Goal: Information Seeking & Learning: Learn about a topic

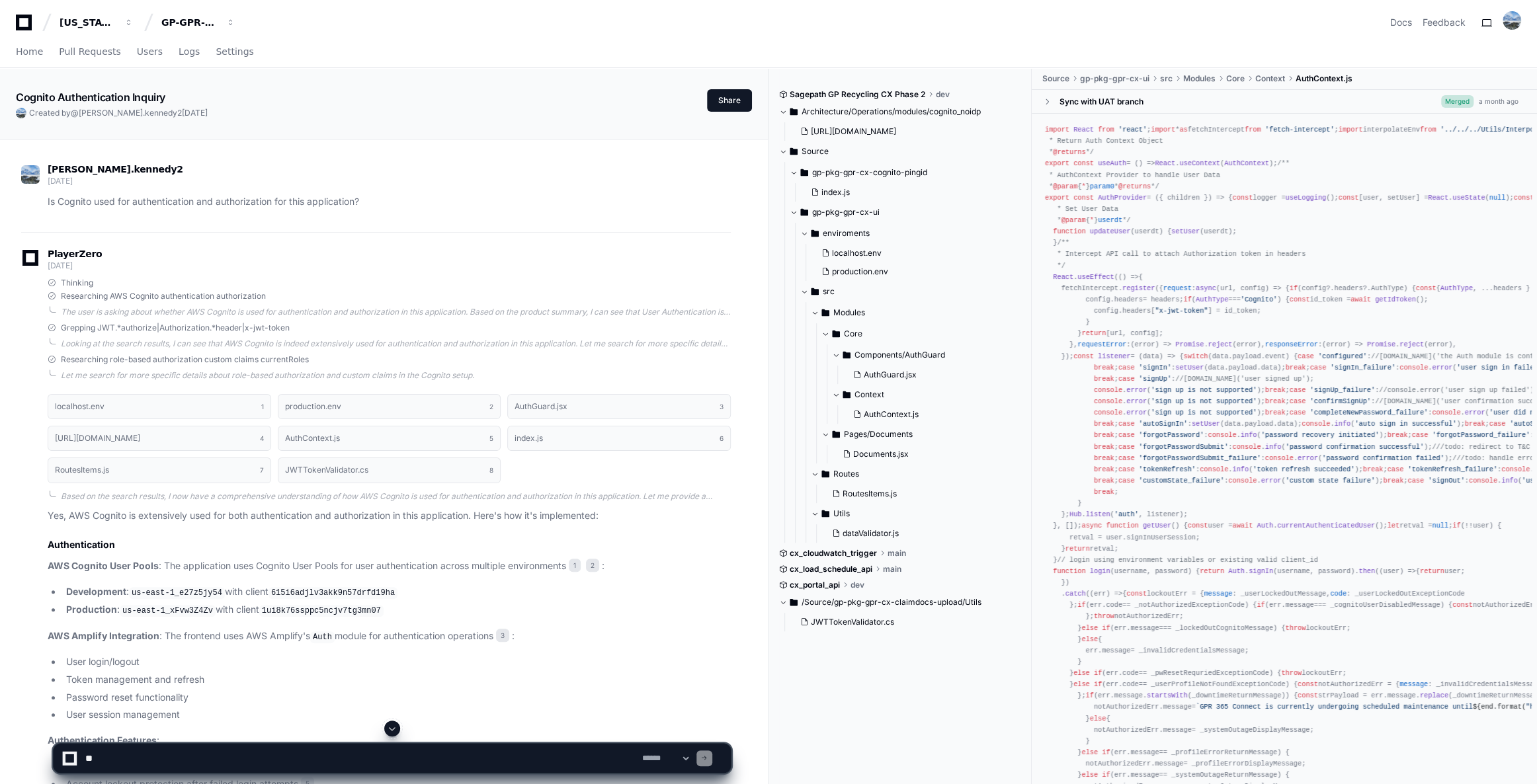
click at [27, 28] on icon at bounding box center [24, 23] width 16 height 16
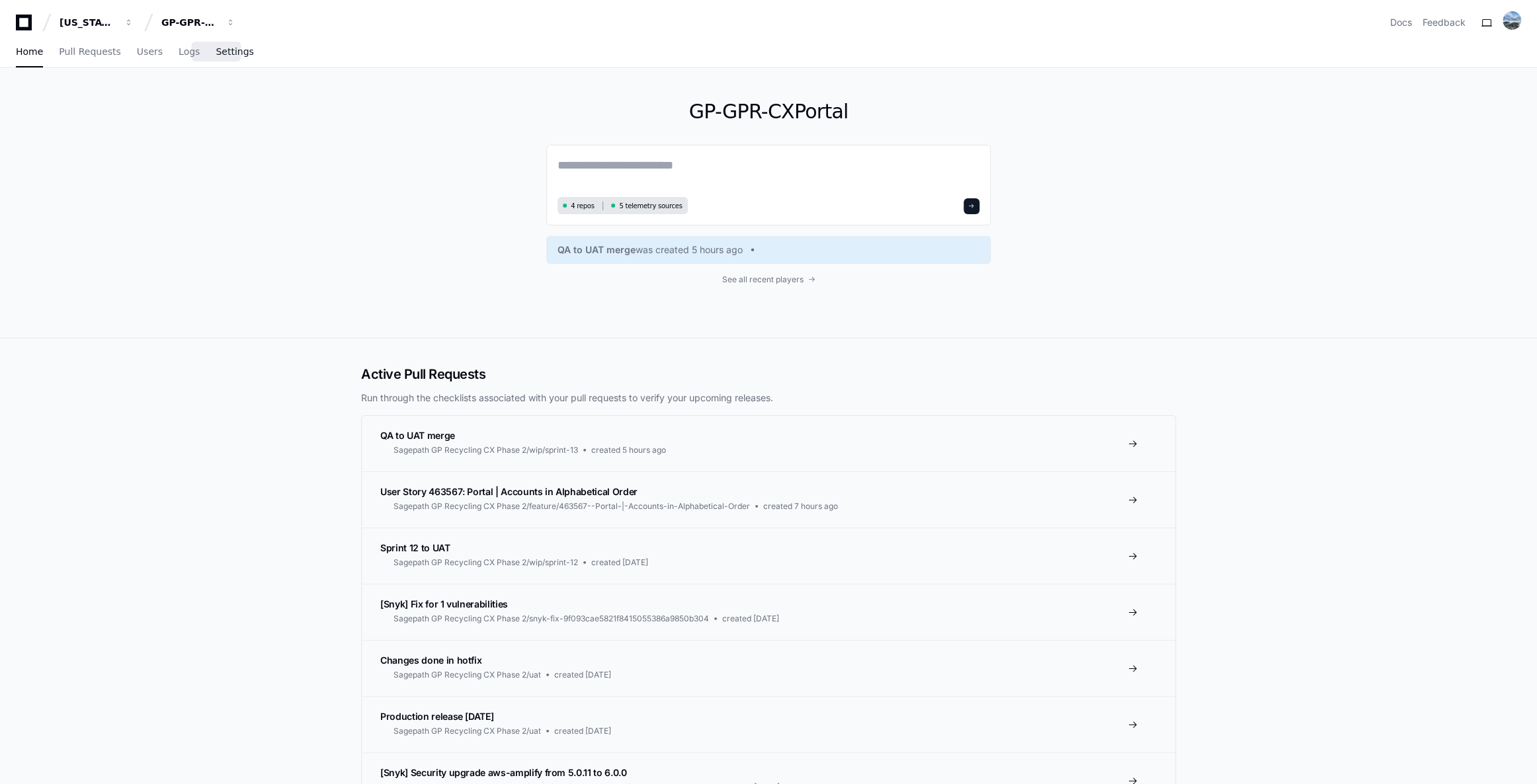
click at [216, 55] on span "Settings" at bounding box center [234, 52] width 38 height 8
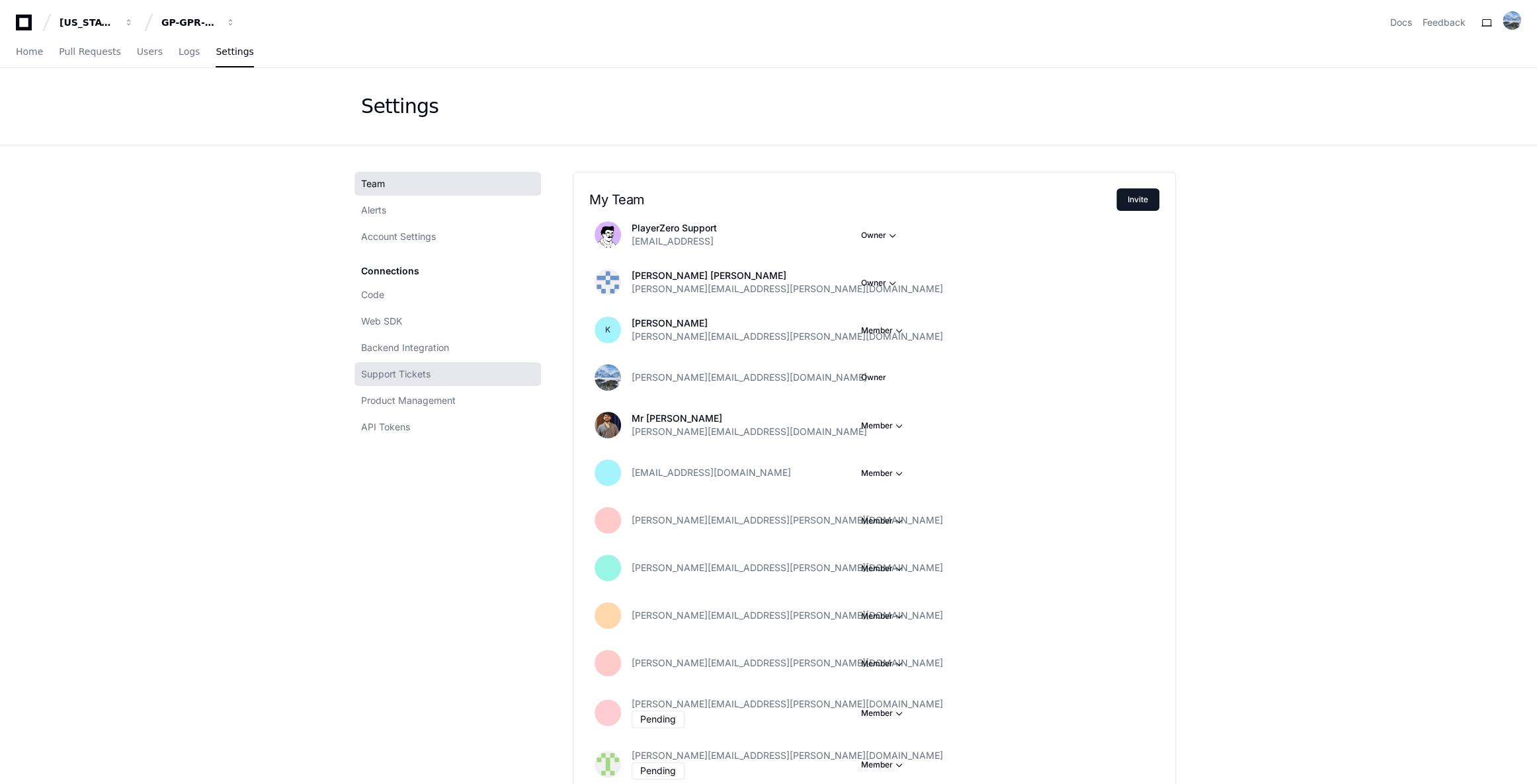
click at [418, 377] on span "Support Tickets" at bounding box center [395, 374] width 69 height 13
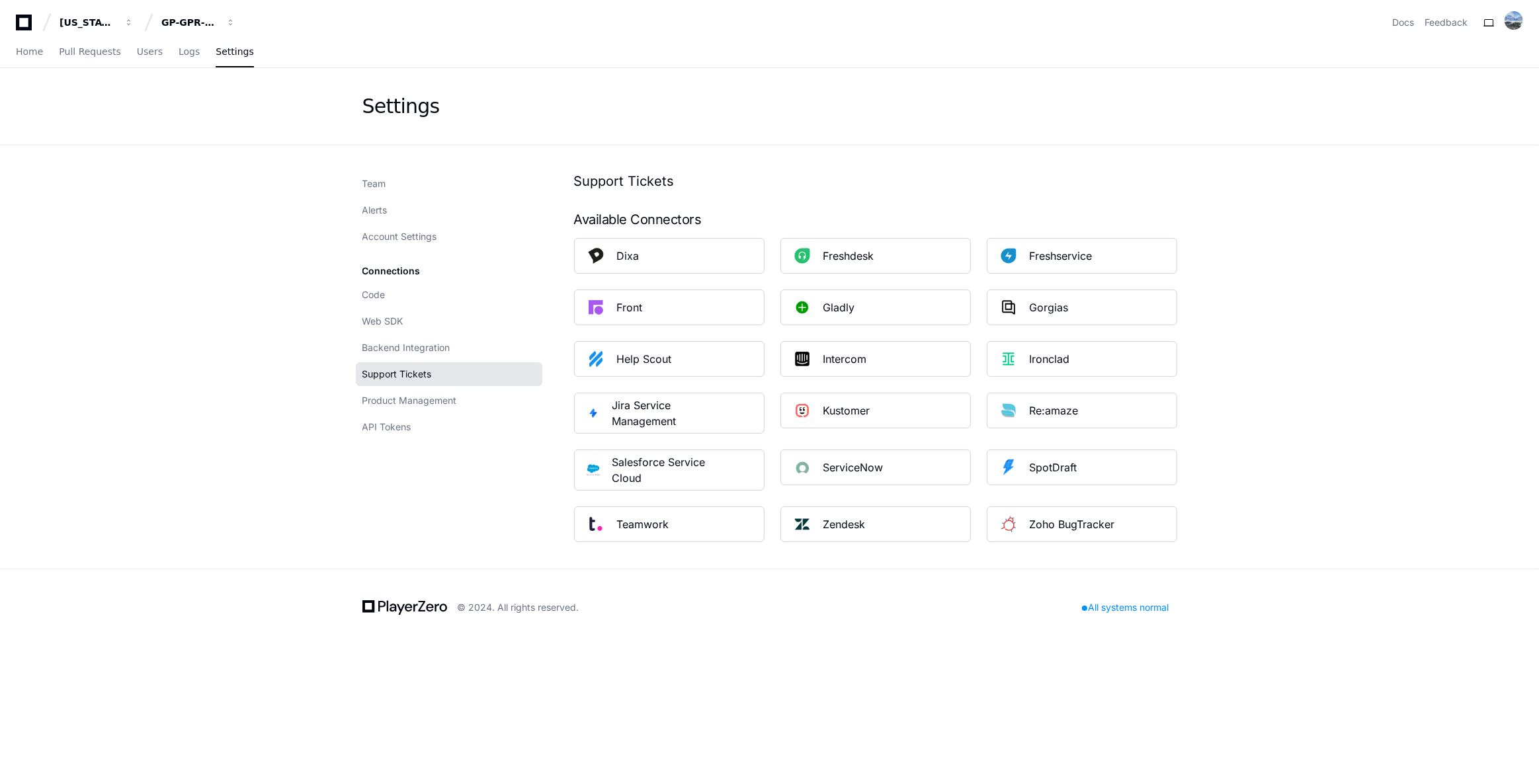
click at [420, 412] on div "Code Web SDK Backend Integration Support Tickets Product Management API Tokens" at bounding box center [449, 361] width 186 height 156
click at [410, 421] on span "API Tokens" at bounding box center [387, 427] width 49 height 13
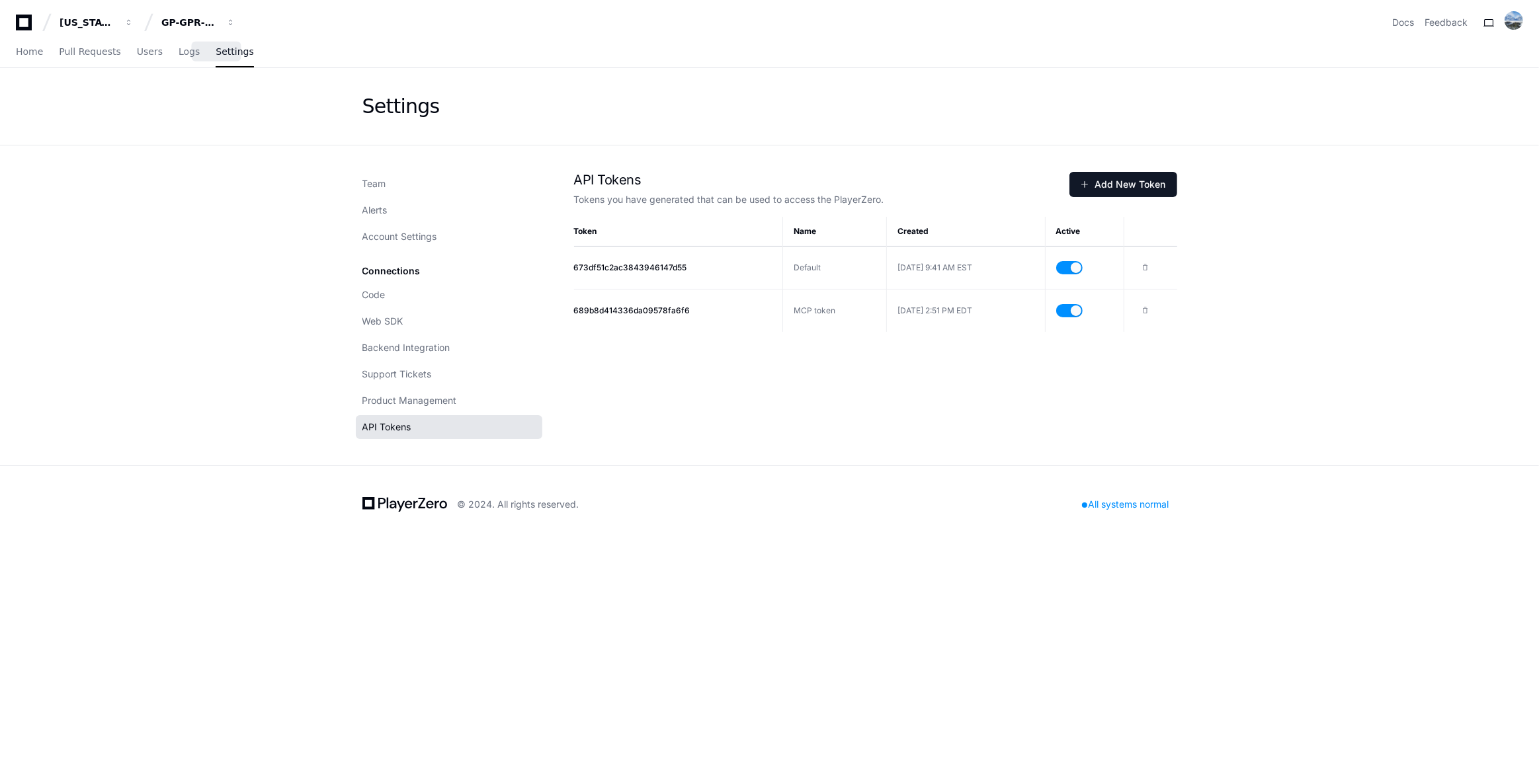
click at [216, 55] on span "Settings" at bounding box center [234, 52] width 38 height 8
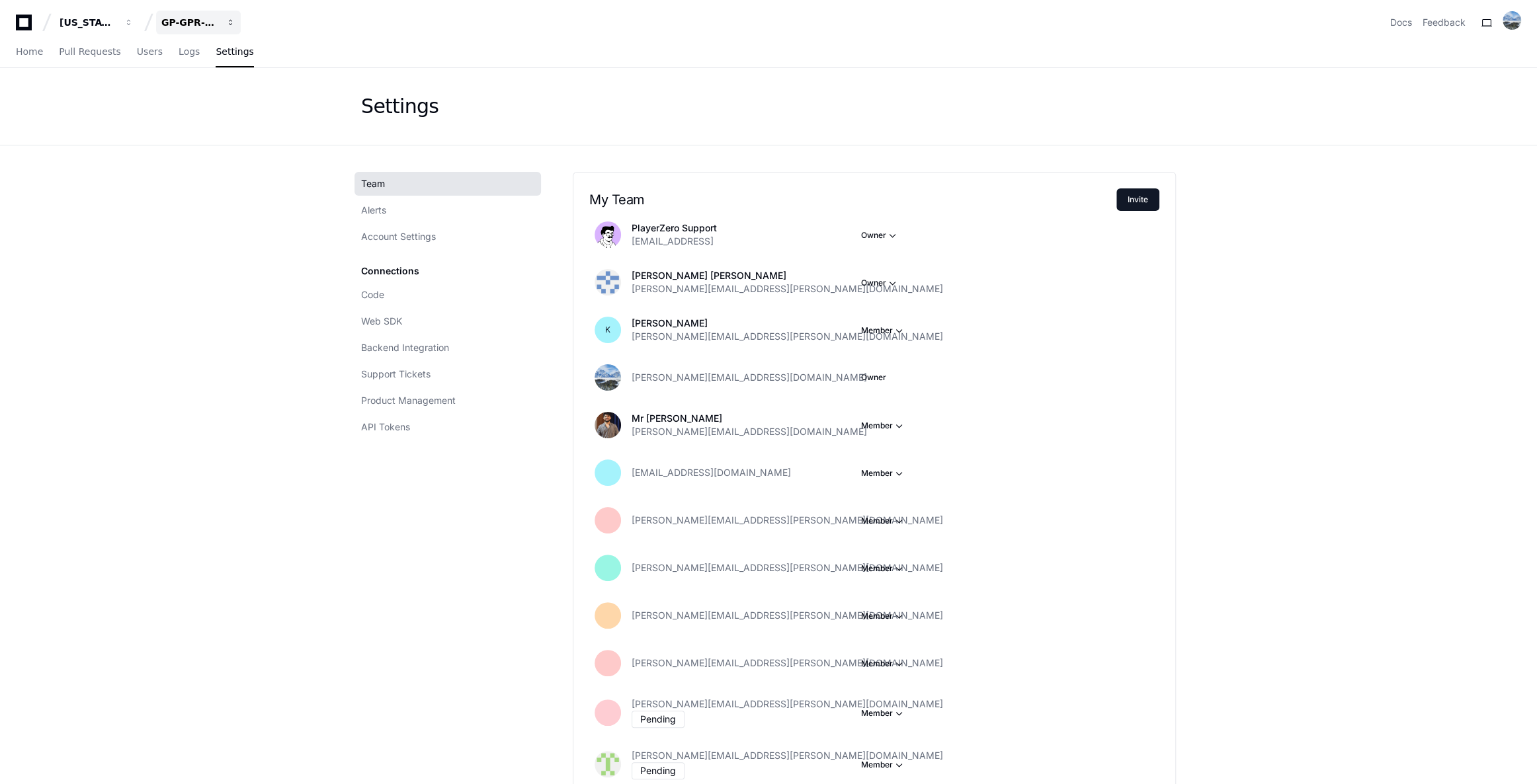
click at [200, 29] on button "GP-GPR-CXPortal" at bounding box center [198, 23] width 85 height 24
click at [38, 20] on span at bounding box center [47, 23] width 20 height 20
click at [13, 16] on div "[US_STATE] Pacific GP-GPR-CXPortal Docs Feedback" at bounding box center [768, 17] width 1537 height 35
click at [19, 18] on icon at bounding box center [24, 23] width 27 height 16
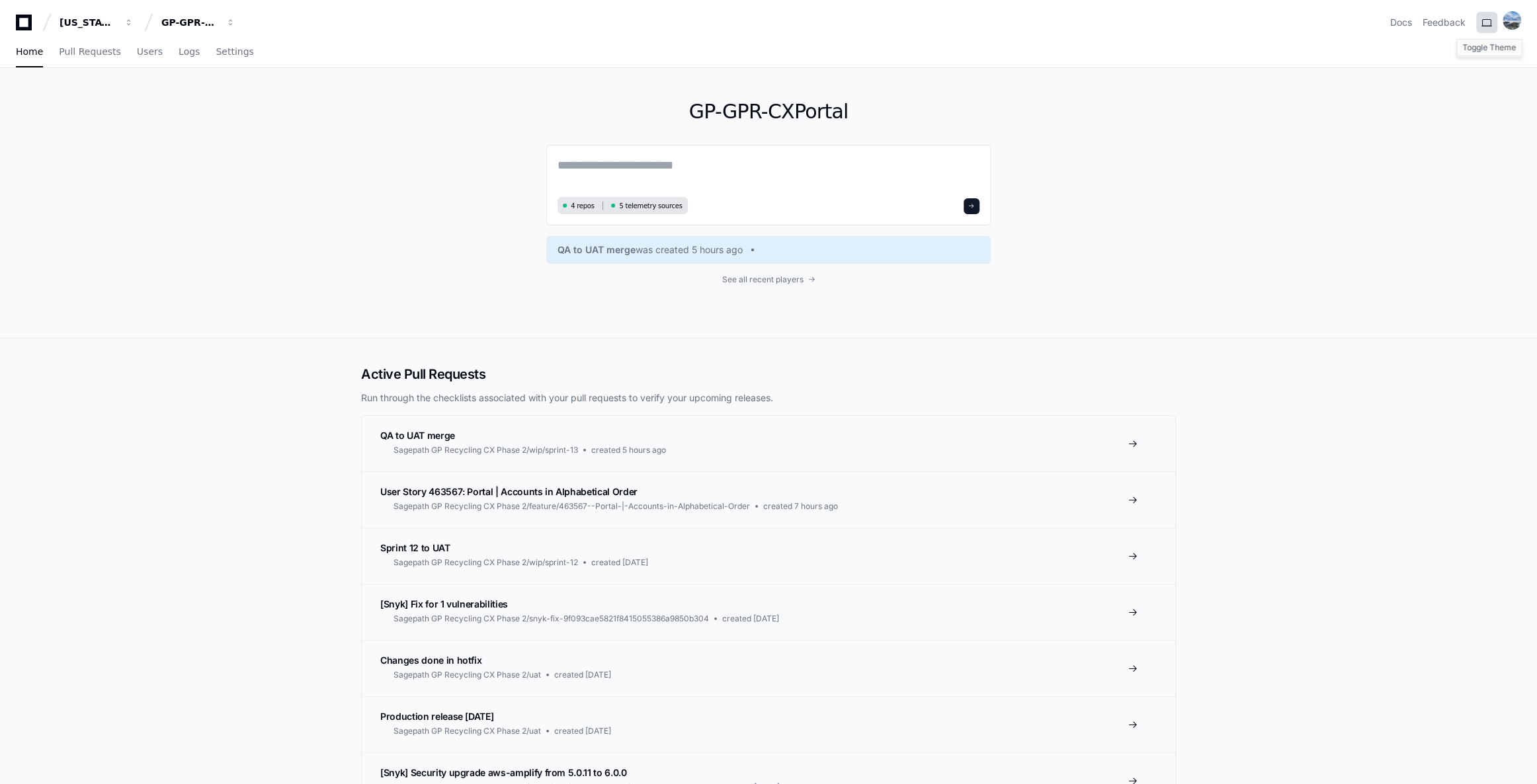
click at [1481, 22] on button at bounding box center [1486, 23] width 21 height 21
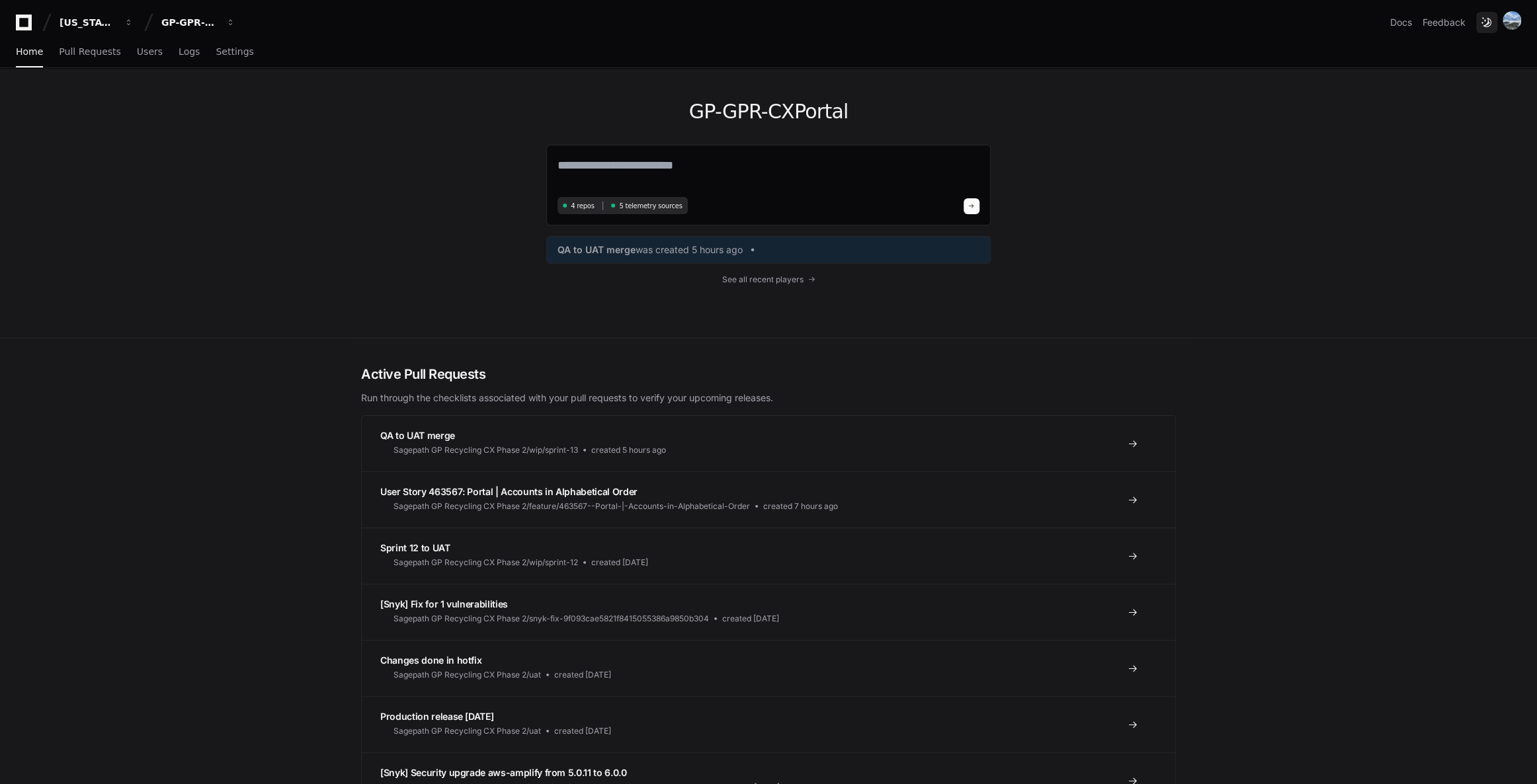
click at [1482, 21] on button at bounding box center [1486, 23] width 21 height 21
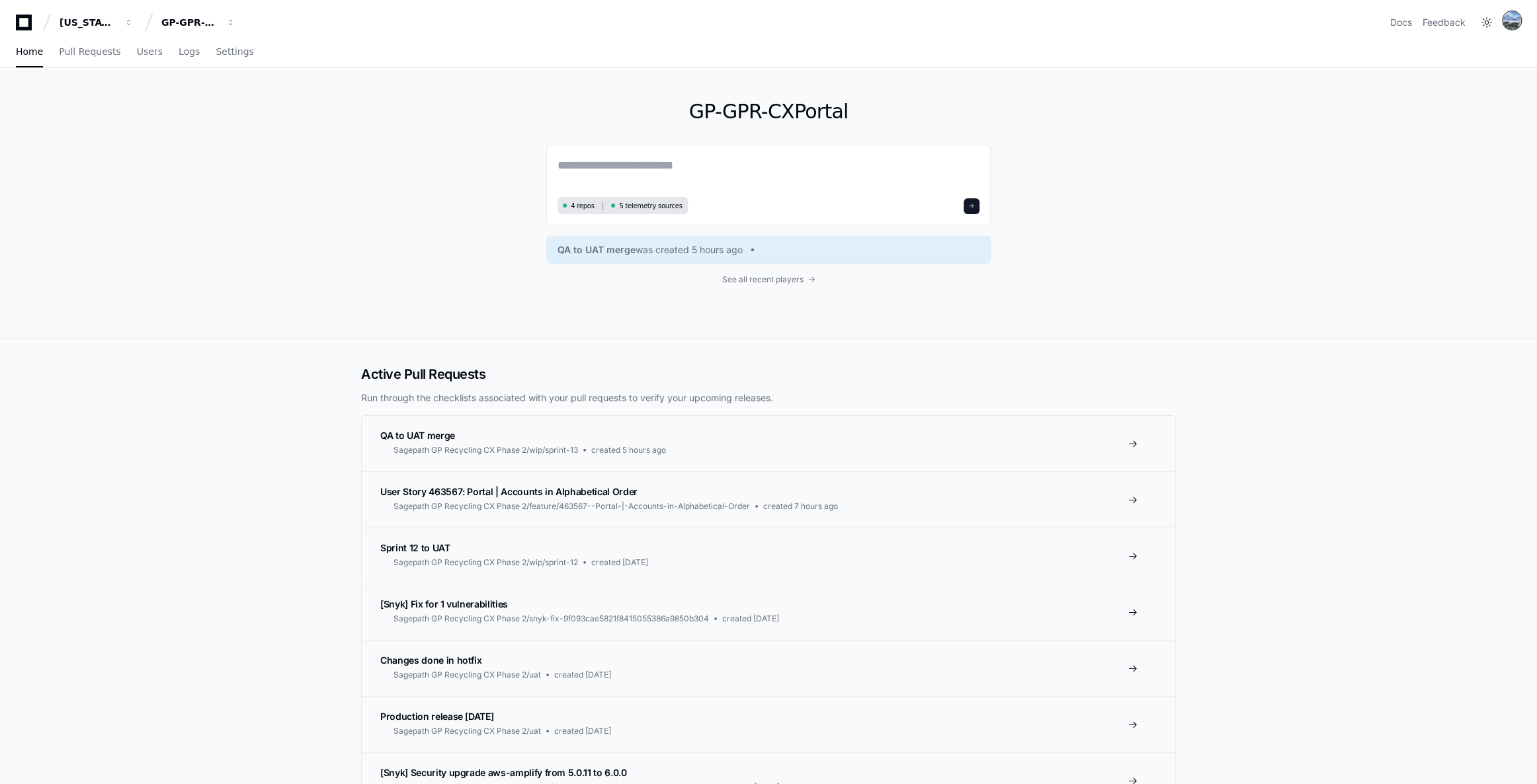
click at [1516, 19] on img at bounding box center [1512, 21] width 19 height 19
click at [216, 53] on span "Settings" at bounding box center [234, 52] width 38 height 8
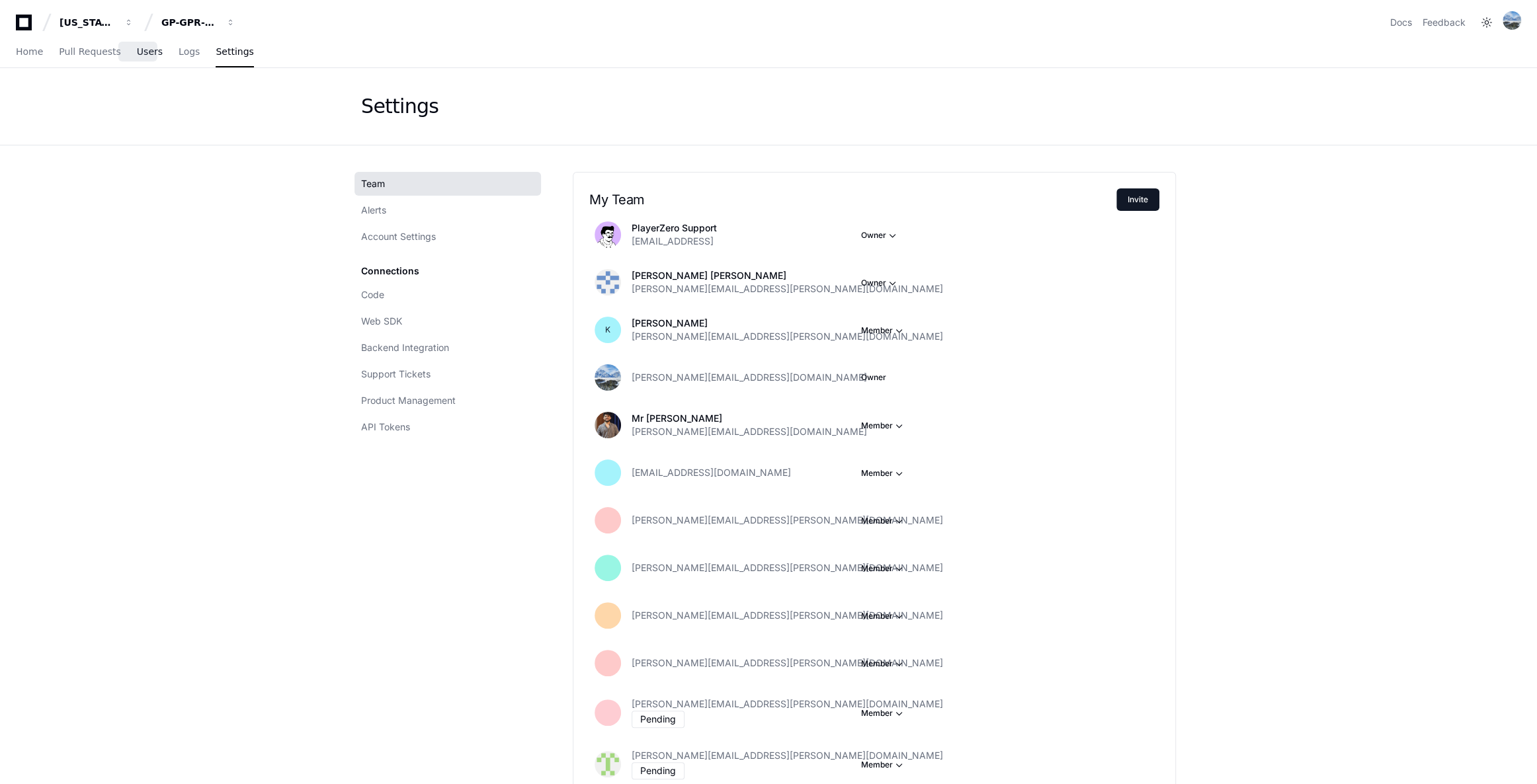
click at [145, 53] on span "Users" at bounding box center [150, 52] width 26 height 8
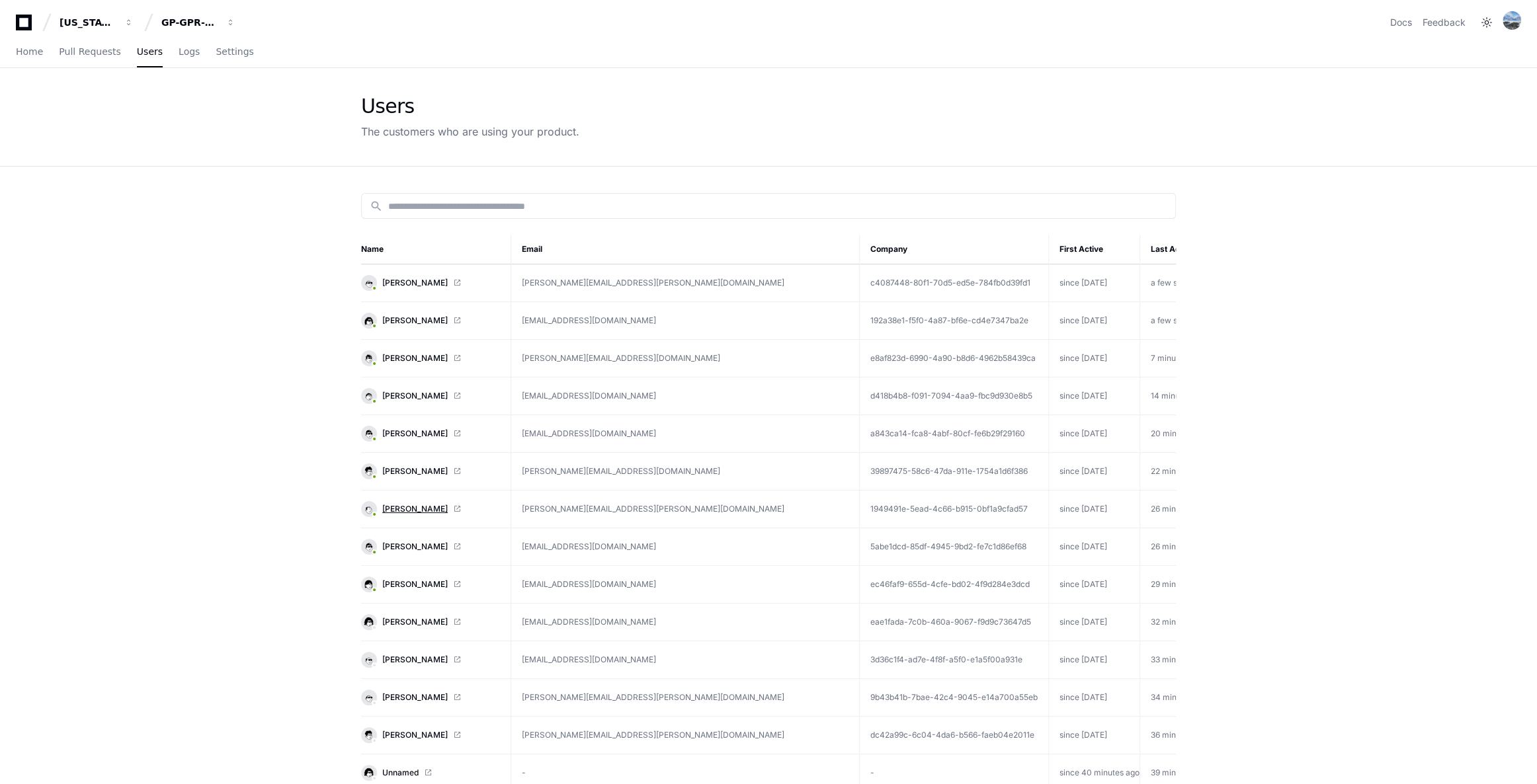
click at [400, 510] on span "[PERSON_NAME]" at bounding box center [415, 509] width 65 height 11
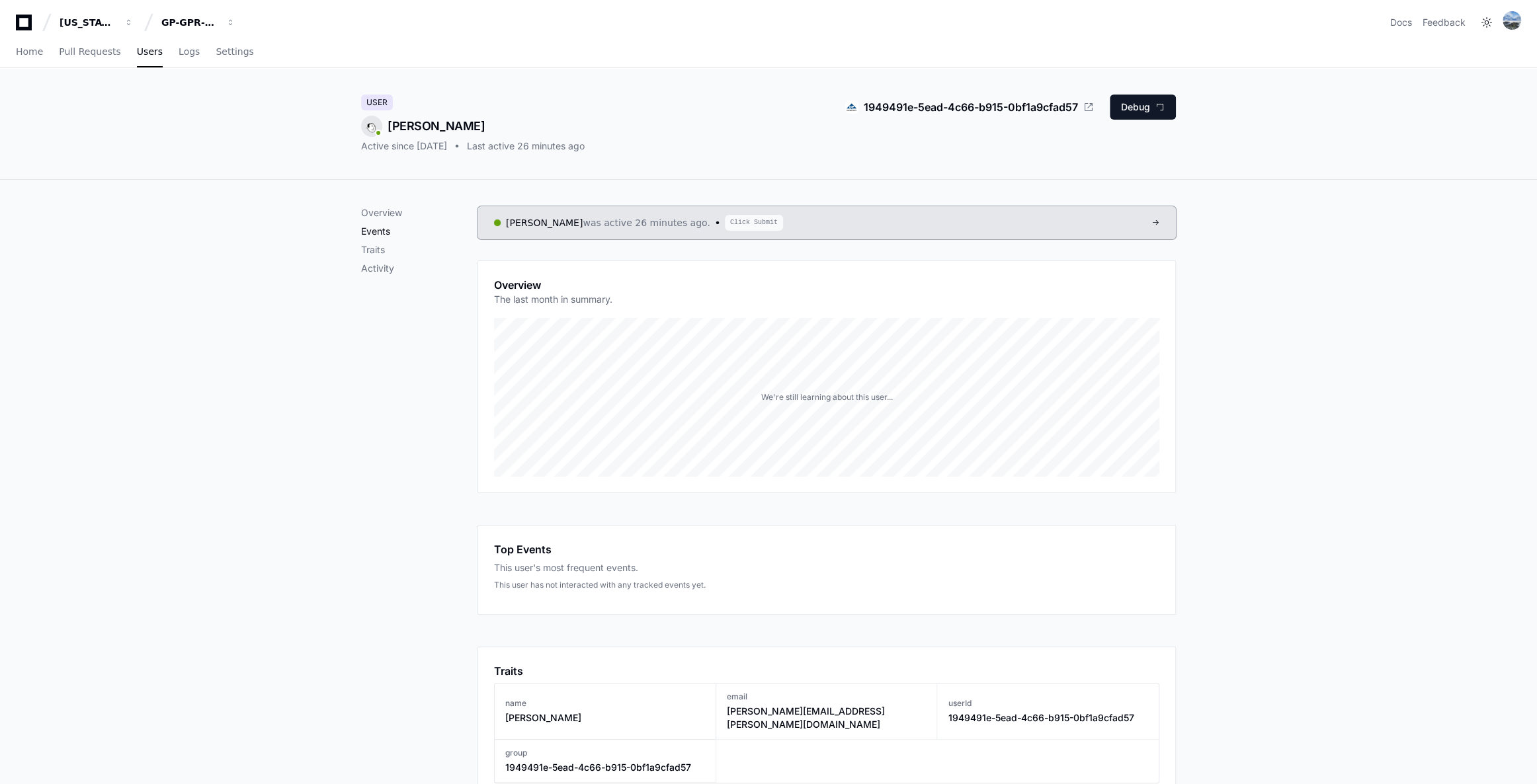
click at [371, 232] on p "Events" at bounding box center [419, 232] width 116 height 13
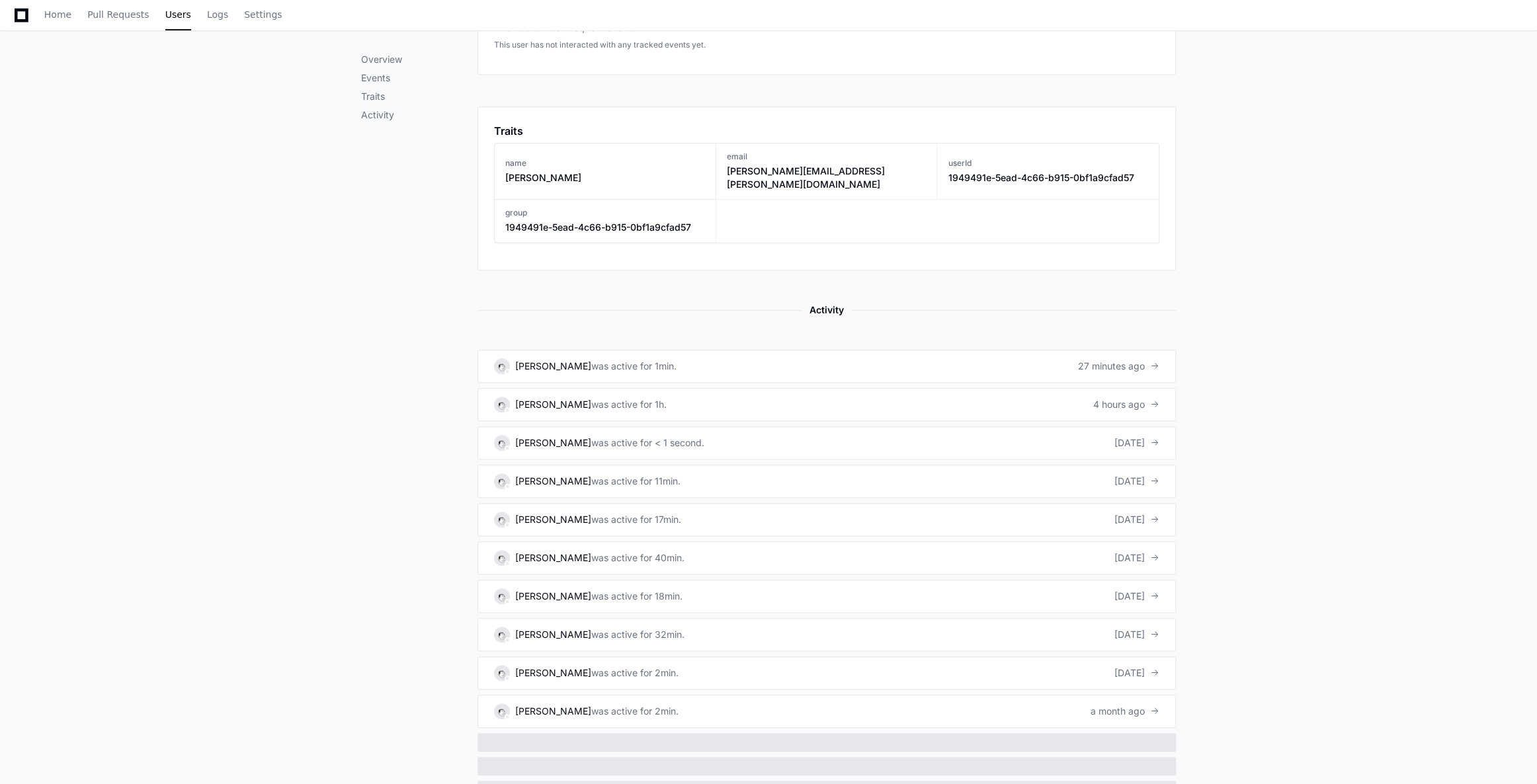
scroll to position [541, 0]
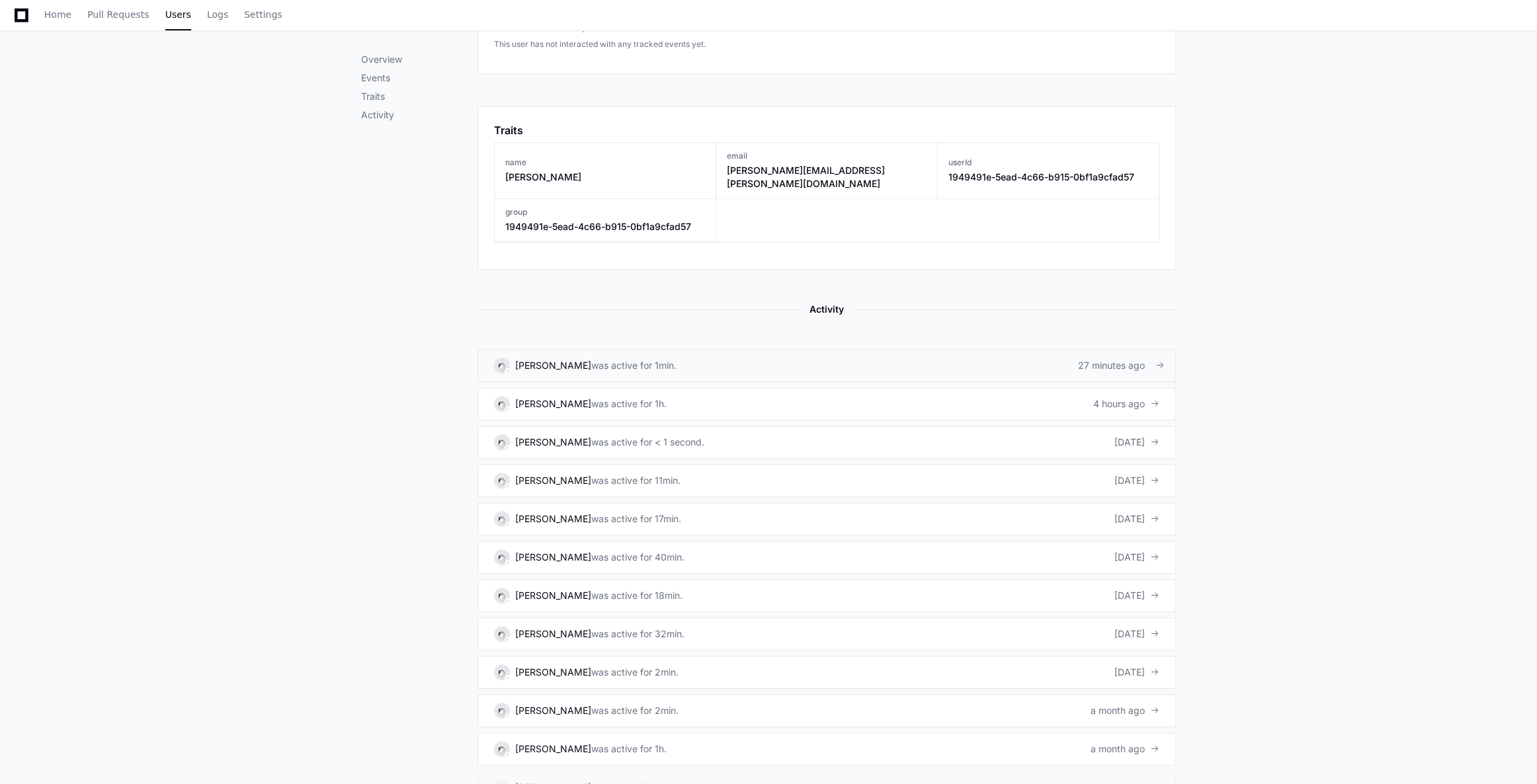
click at [706, 349] on link "Kyle Dennis was active for 1min. 27 minutes ago" at bounding box center [826, 365] width 698 height 33
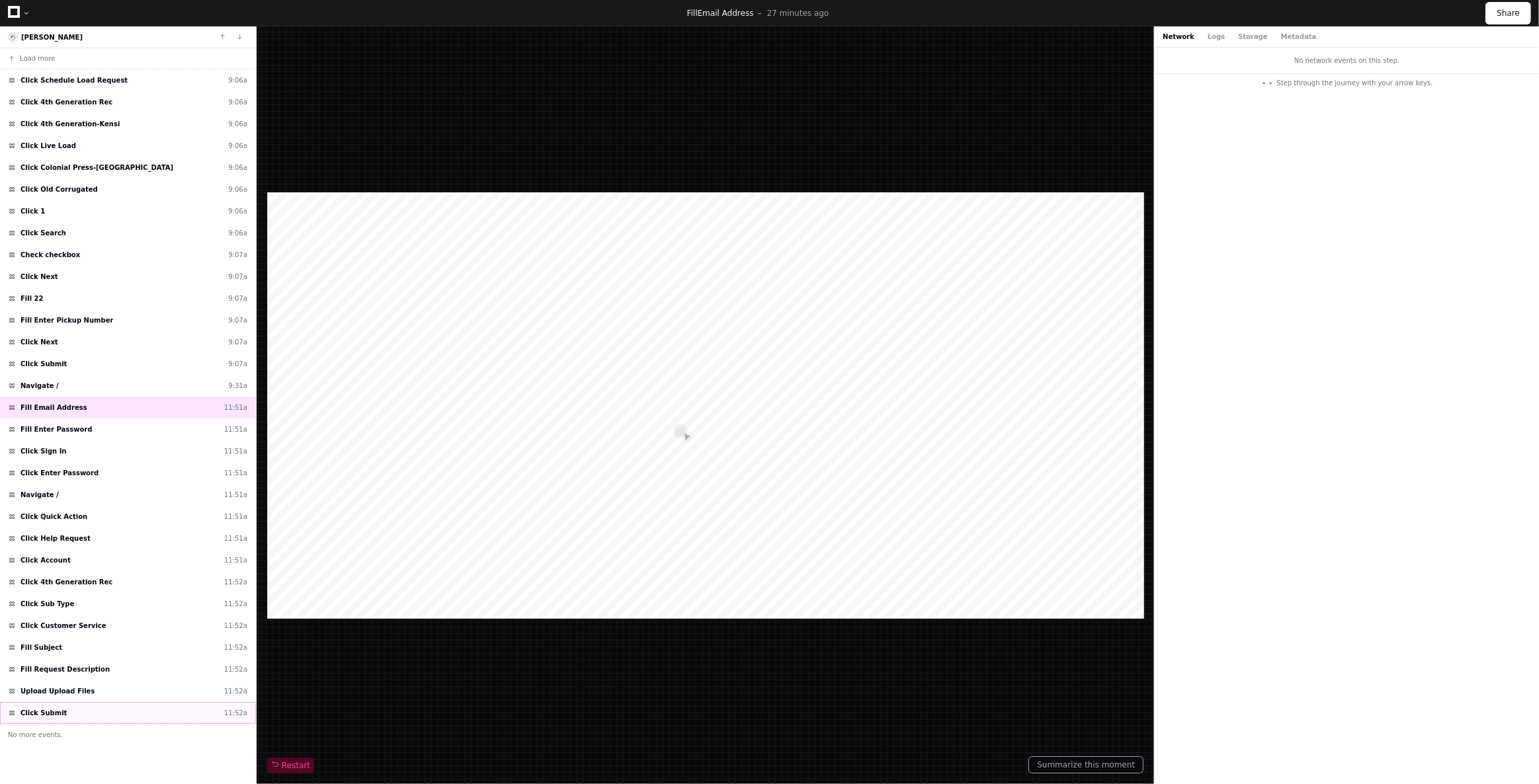
click at [64, 703] on div "Click Submit 11:52a" at bounding box center [128, 713] width 256 height 22
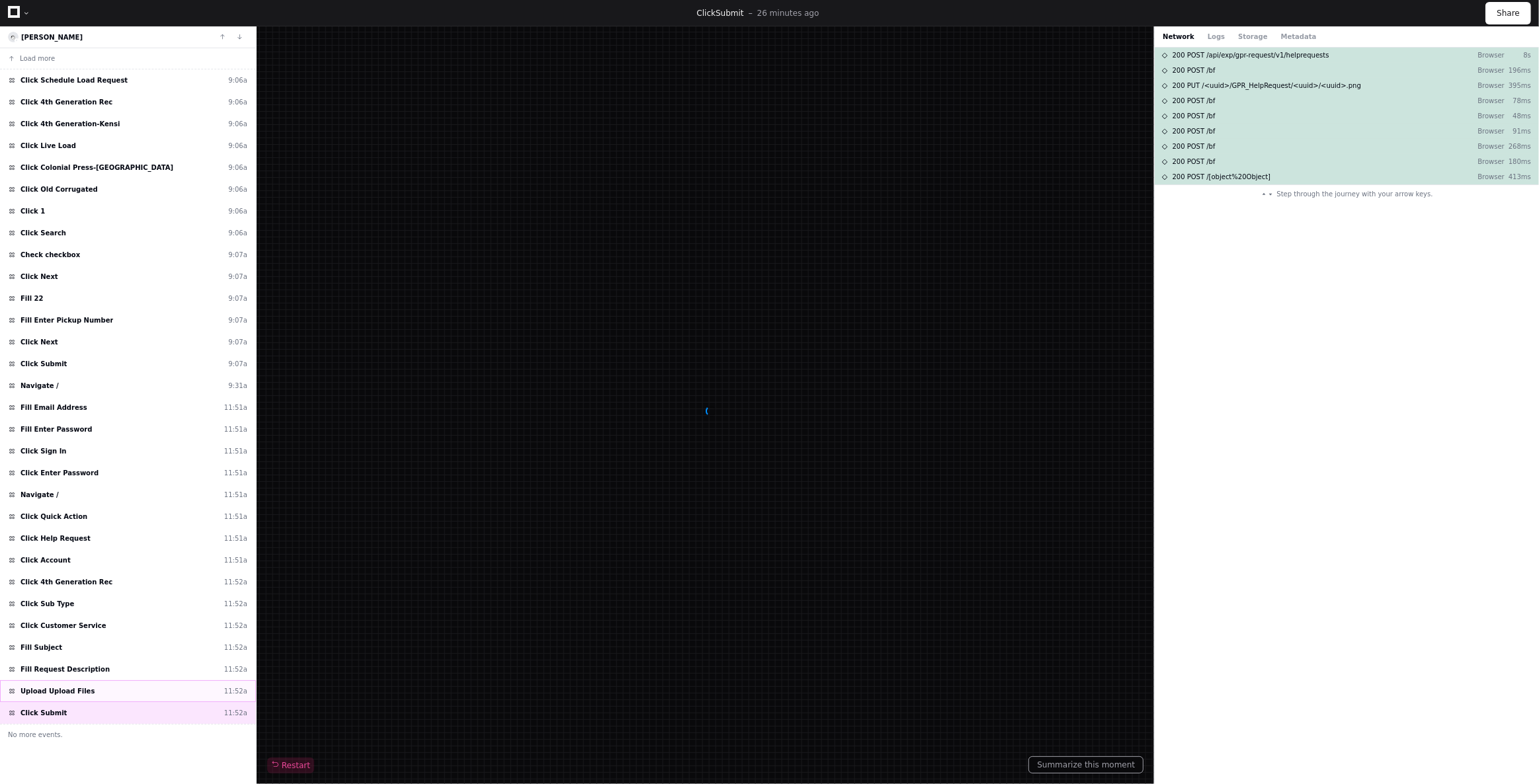
click at [69, 686] on span "Upload Upload Files" at bounding box center [57, 691] width 74 height 10
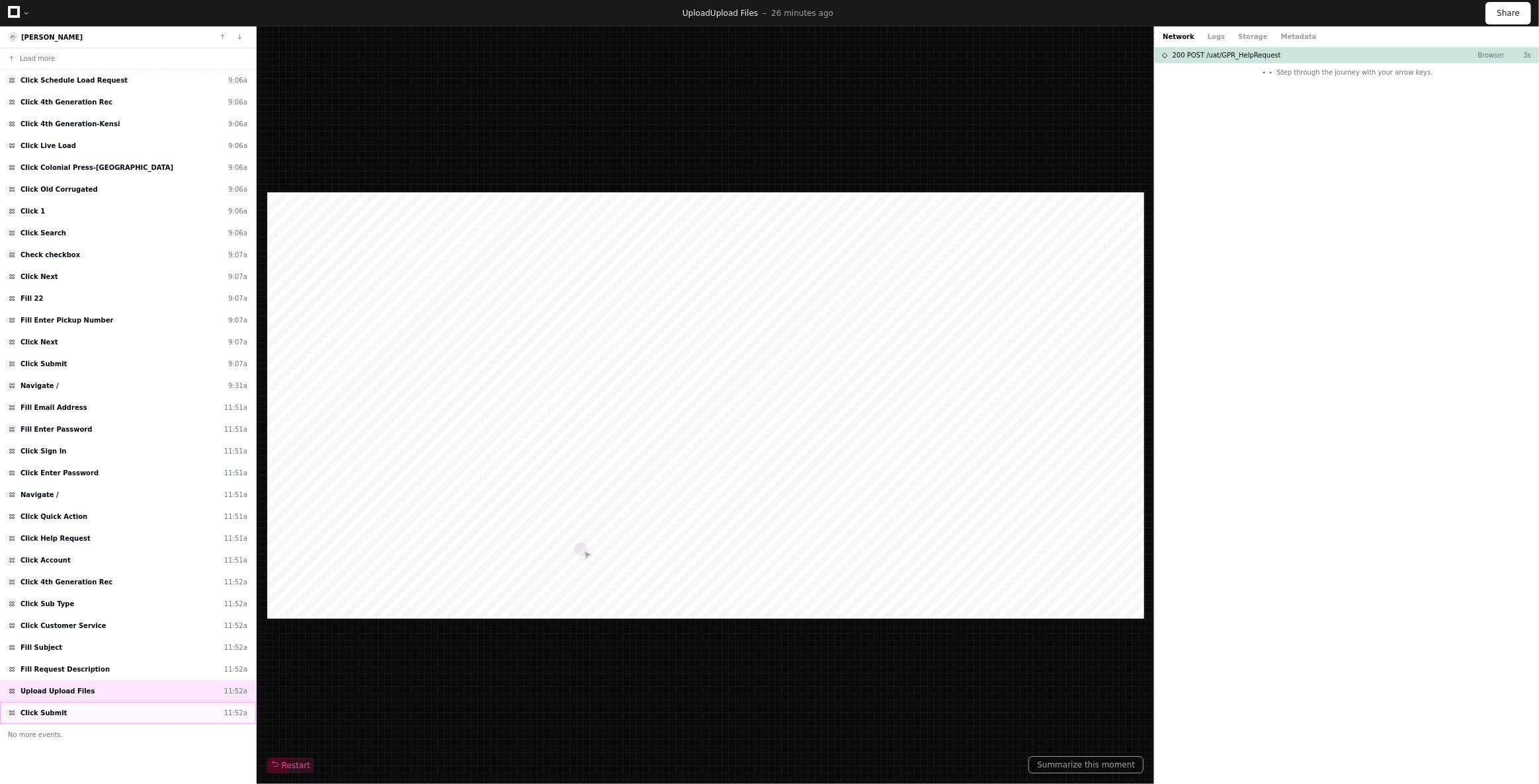
click at [159, 711] on div "Click Submit 11:52a" at bounding box center [128, 713] width 256 height 22
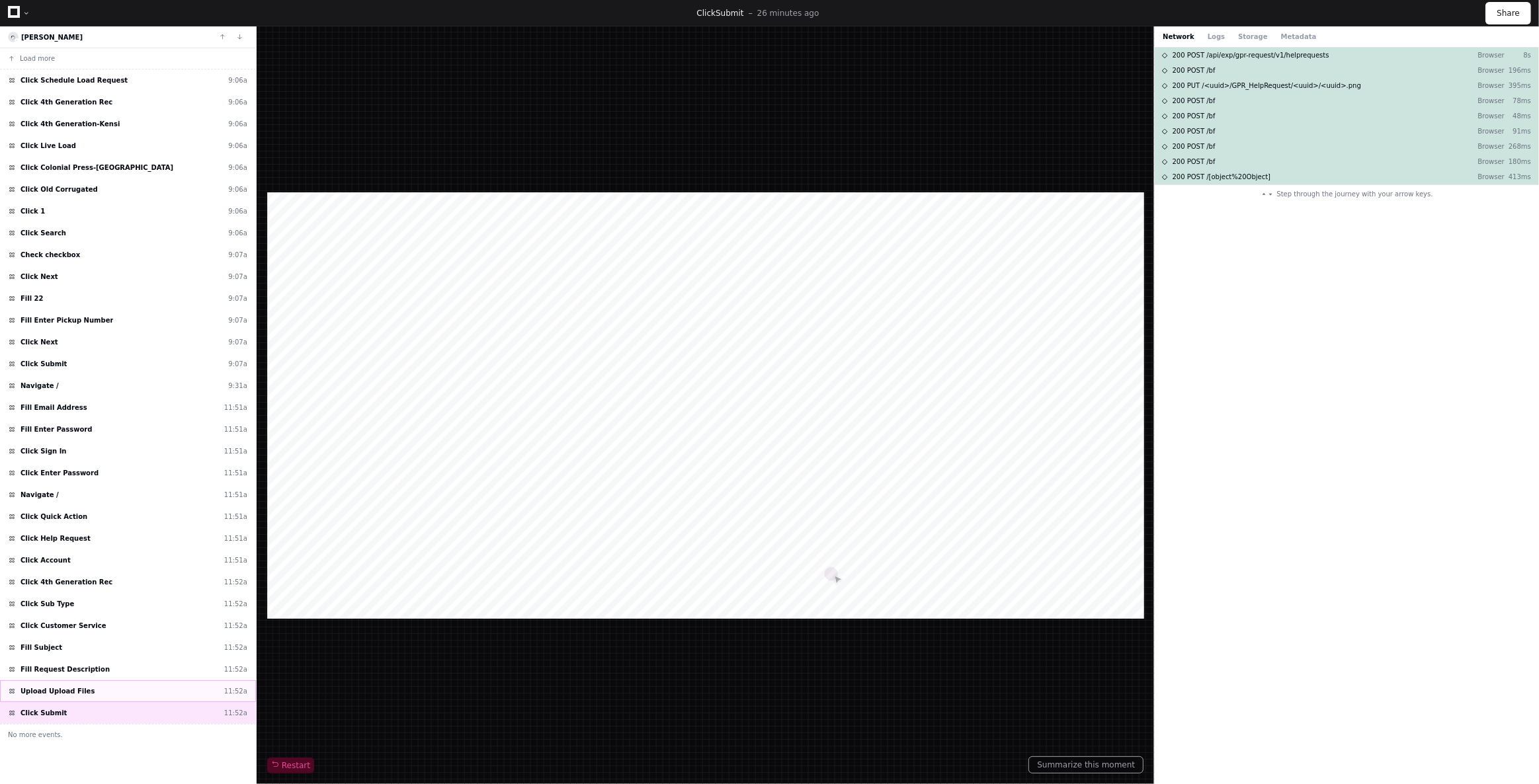
click at [121, 684] on div "Upload Upload Files 11:52a" at bounding box center [128, 691] width 256 height 22
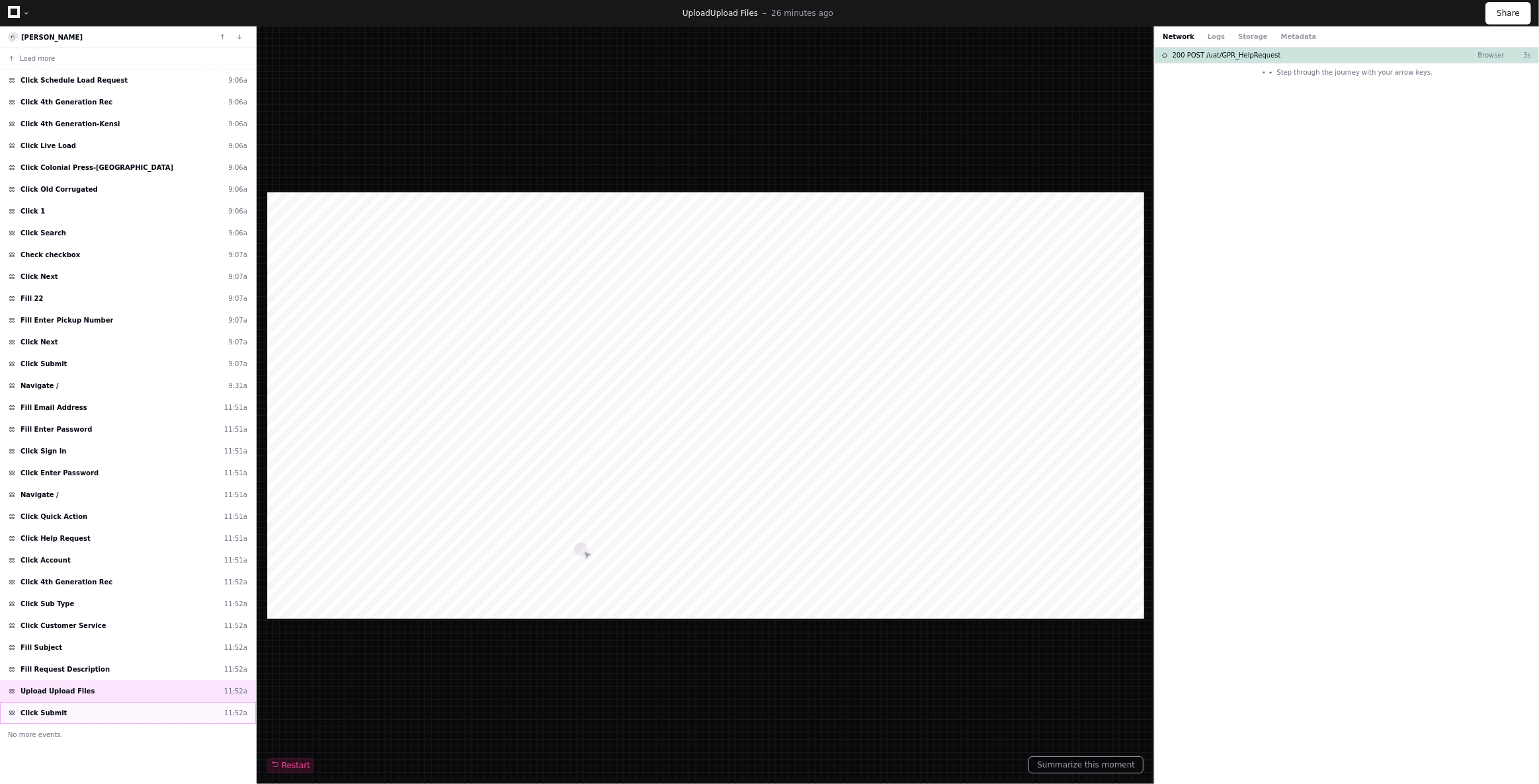
click at [122, 709] on div "Click Submit 11:52a" at bounding box center [128, 713] width 256 height 22
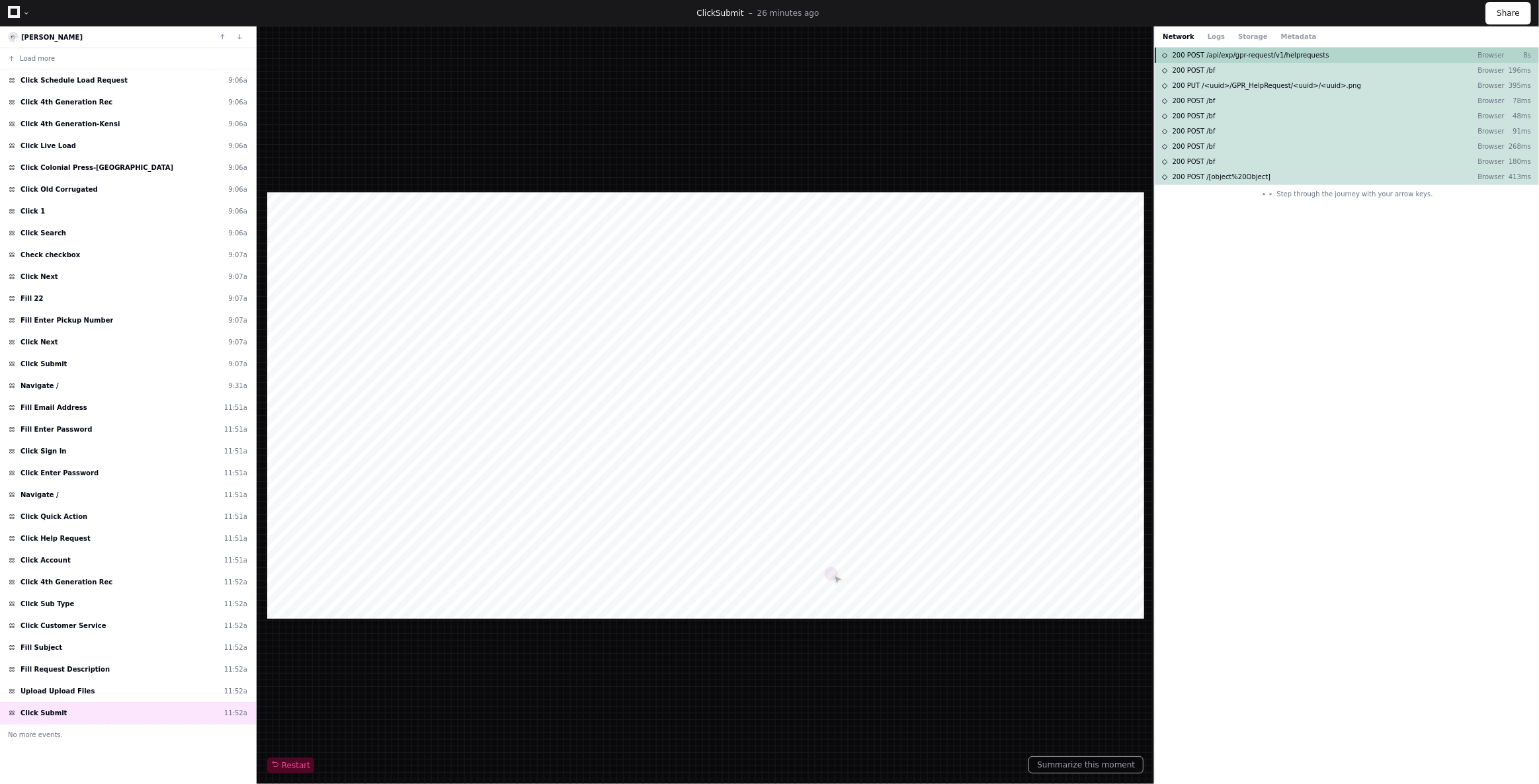
click at [1317, 55] on div "200 POST /api/exp/gpr-request/v1/helprequests Browser 8s" at bounding box center [1347, 55] width 384 height 15
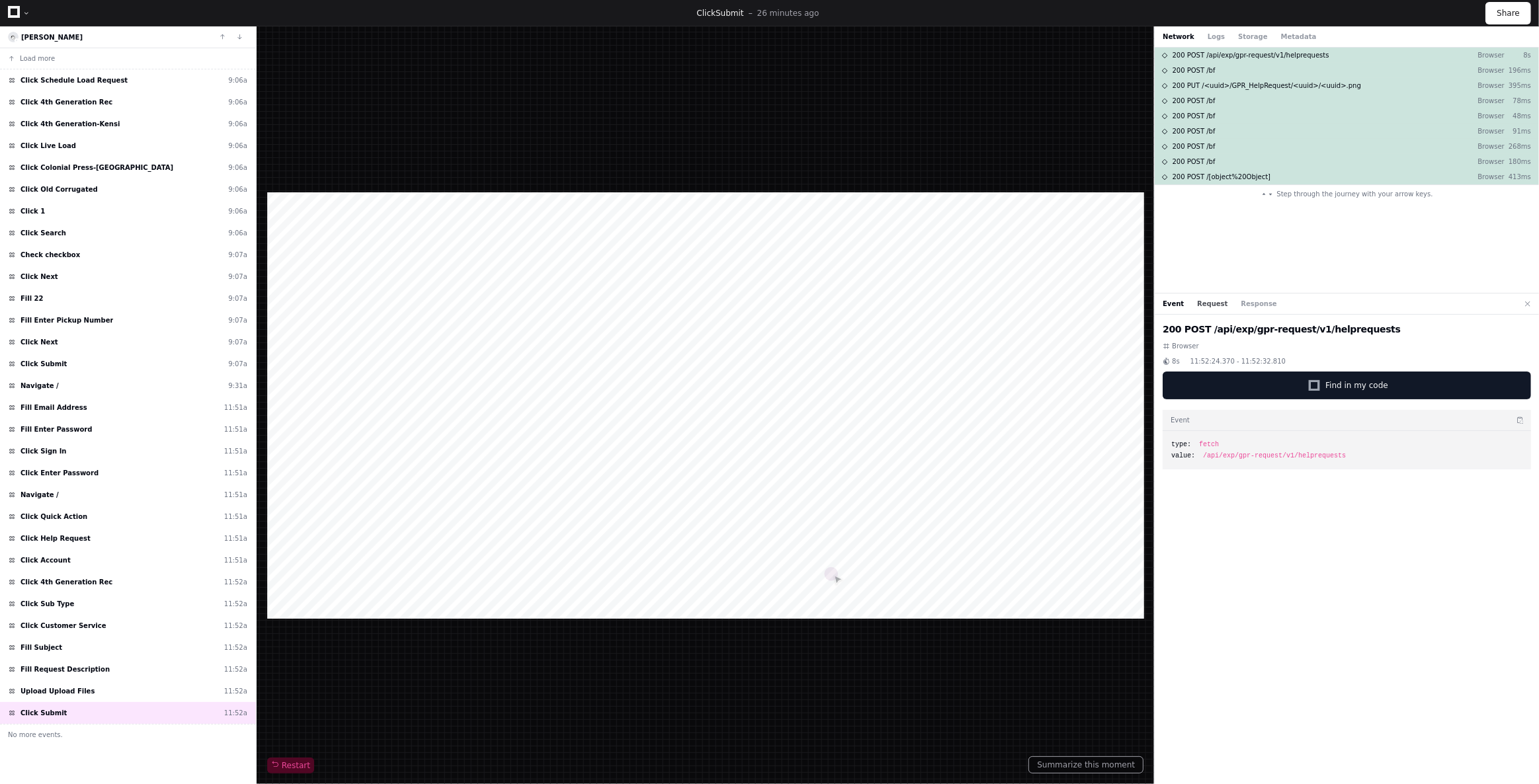
click at [1217, 303] on button "Request" at bounding box center [1213, 303] width 31 height 10
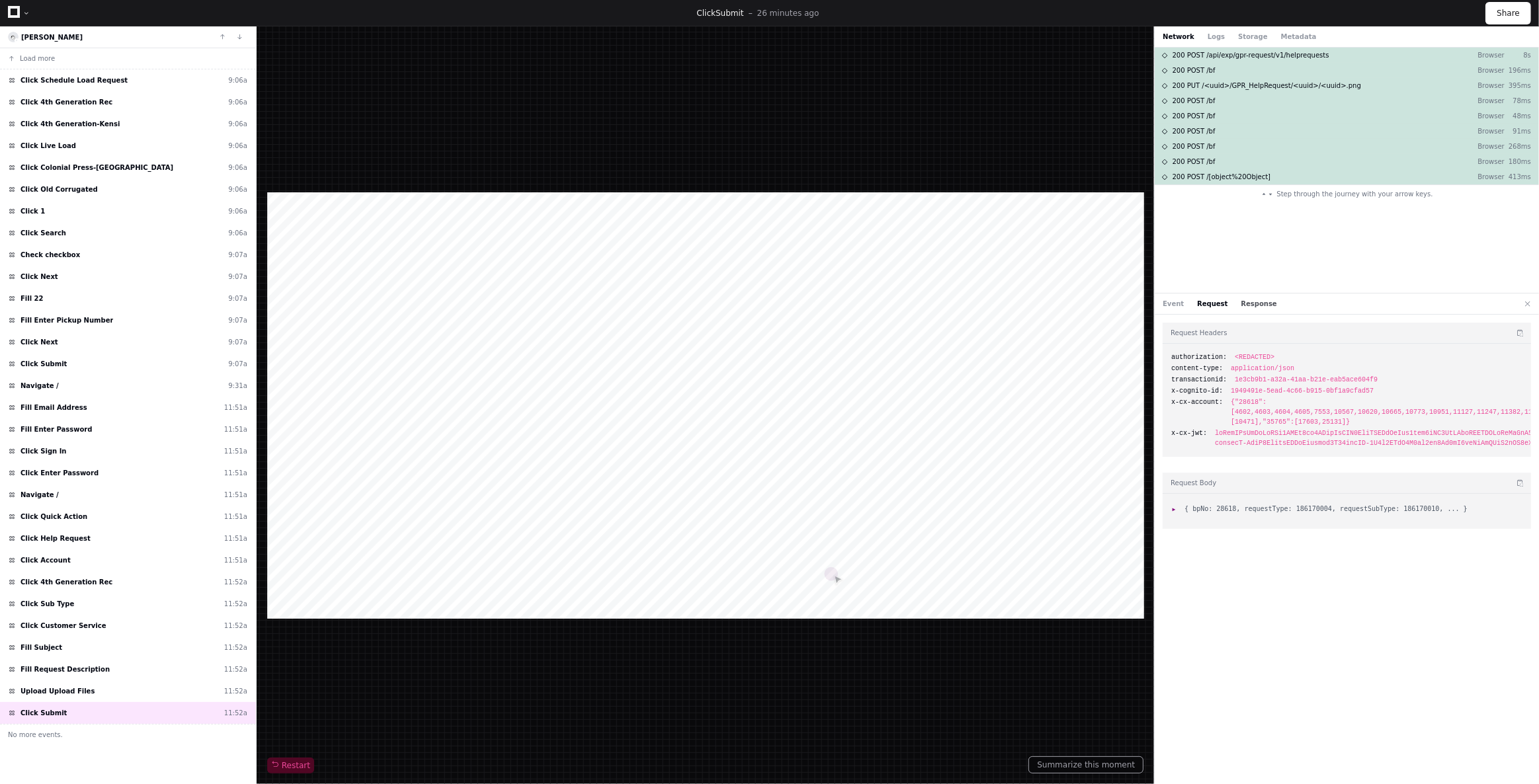
click at [1241, 307] on button "Response" at bounding box center [1259, 303] width 36 height 10
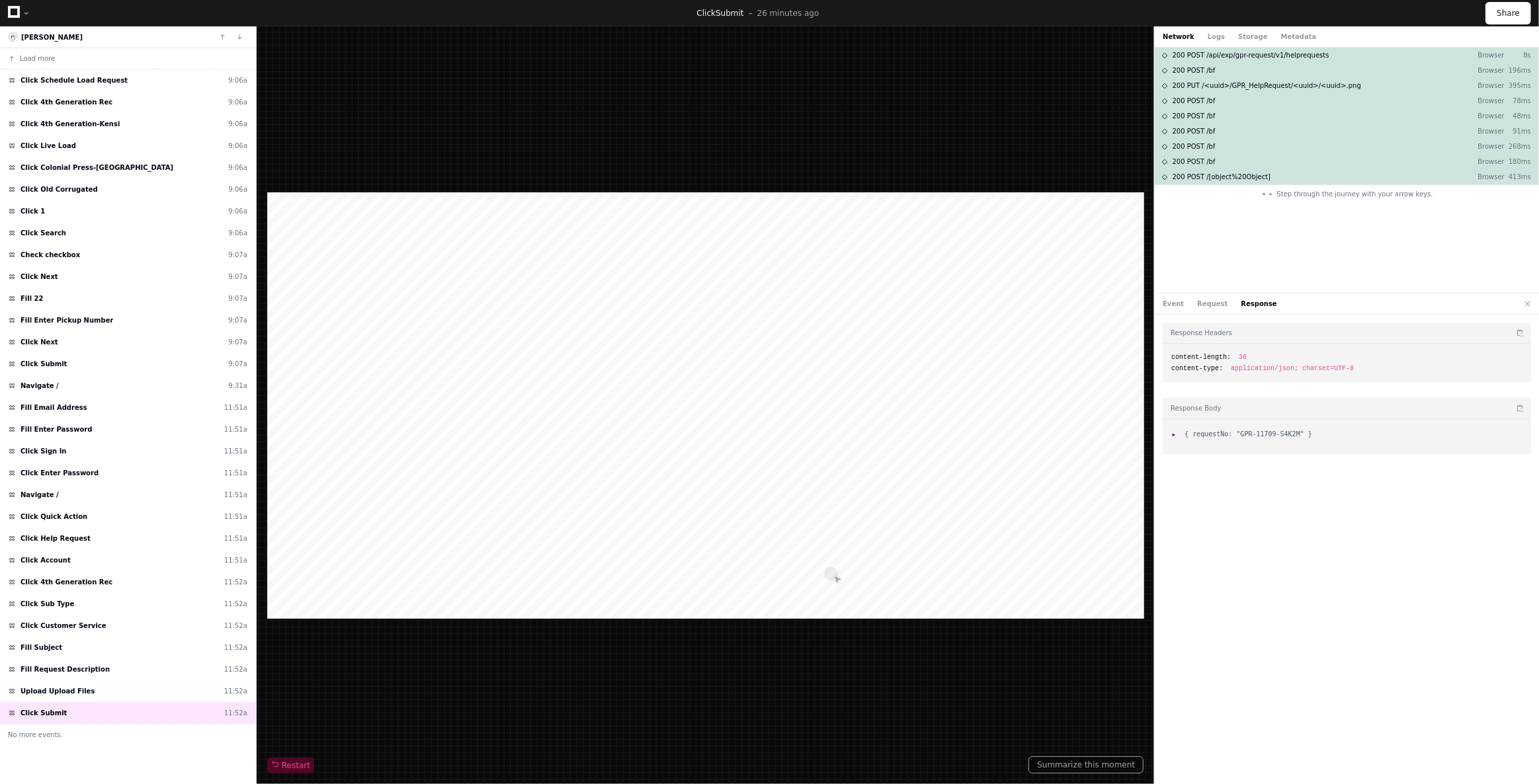
click at [1173, 438] on li ": { requestNo: "GPR-11709-S4K2M" }" at bounding box center [1347, 434] width 351 height 10
click at [1173, 432] on span ":" at bounding box center [1176, 434] width 9 height 7
click at [1213, 87] on span "200 PUT /<uuid>/GPR_HelpRequest/<uuid>/<uuid>.png" at bounding box center [1267, 85] width 188 height 10
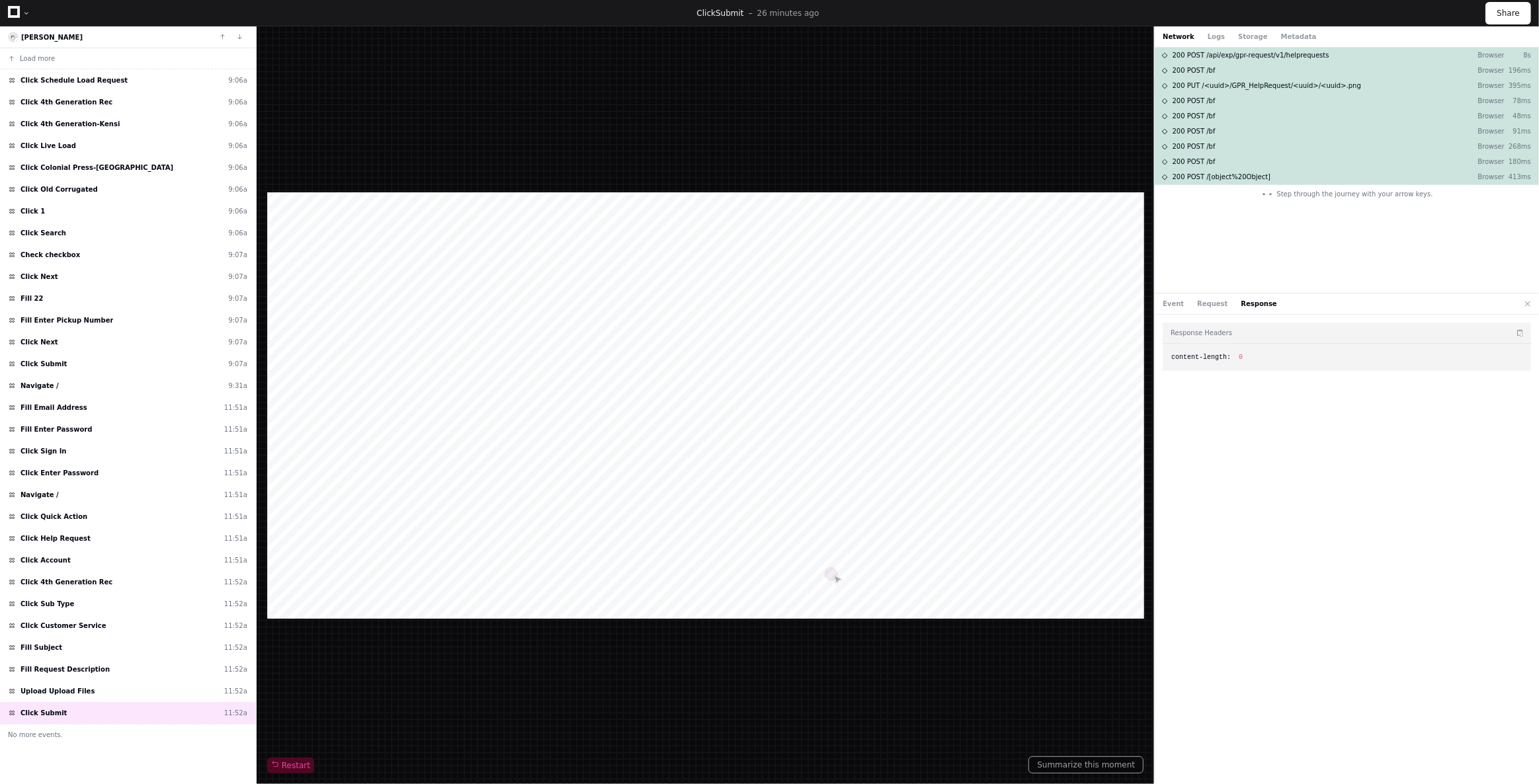
click at [1229, 307] on div "Event Request Response" at bounding box center [1220, 303] width 115 height 10
click at [1215, 307] on button "Request" at bounding box center [1213, 303] width 31 height 10
click at [1241, 303] on button "Response" at bounding box center [1259, 303] width 36 height 10
click at [1218, 305] on div "Event Request Response" at bounding box center [1220, 303] width 115 height 10
click at [1205, 304] on button "Request" at bounding box center [1213, 303] width 31 height 10
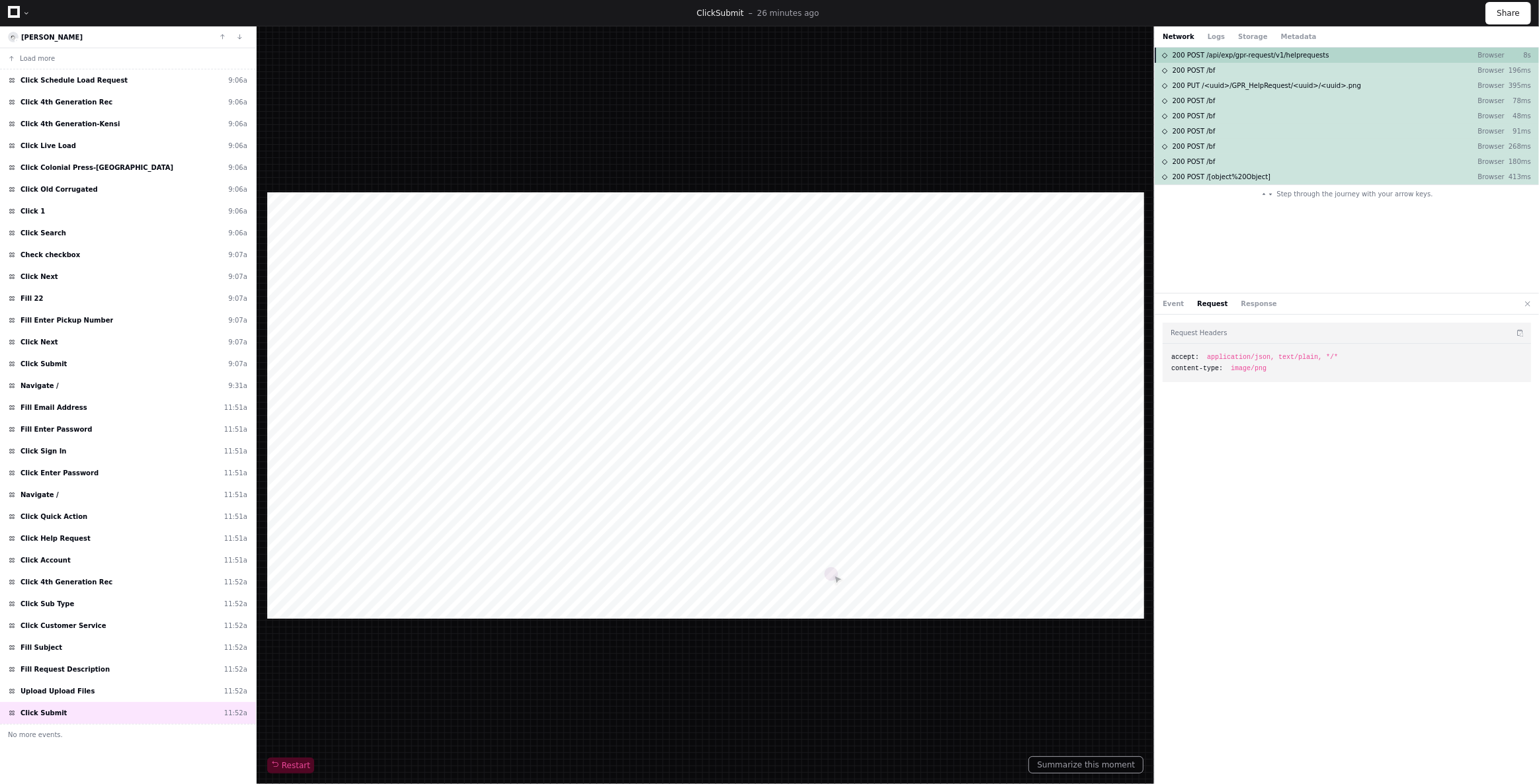
click at [1257, 58] on span "200 POST /api/exp/gpr-request/v1/helprequests" at bounding box center [1251, 55] width 156 height 10
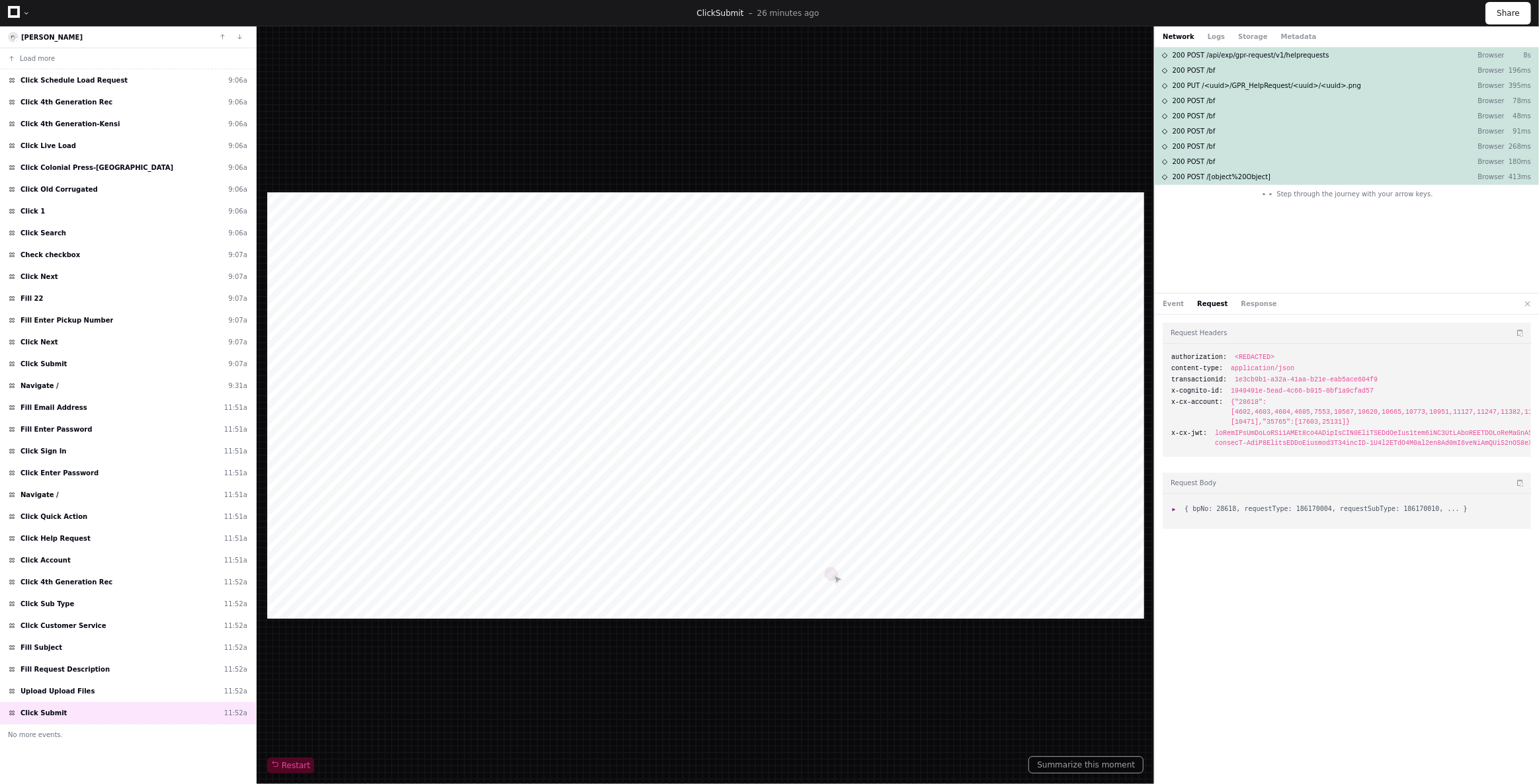
click at [1162, 506] on div "Request Headers authorization: <REDACTED> content-type: application/json transa…" at bounding box center [1347, 552] width 384 height 475
click at [1167, 505] on div at bounding box center [1347, 511] width 368 height 35
click at [1178, 505] on span ":" at bounding box center [1176, 508] width 9 height 7
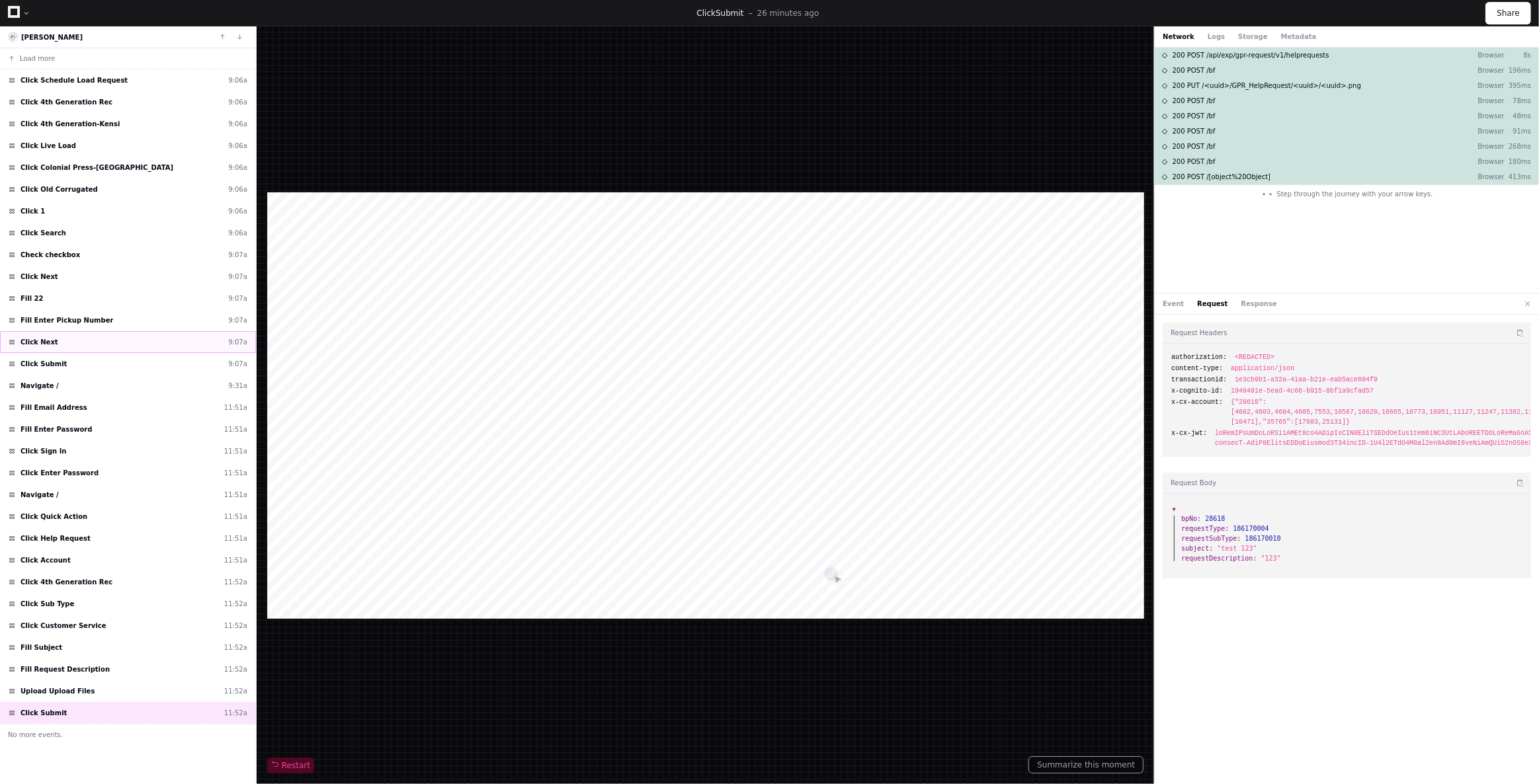
click at [71, 349] on div "Click Next 9:07a" at bounding box center [128, 342] width 256 height 22
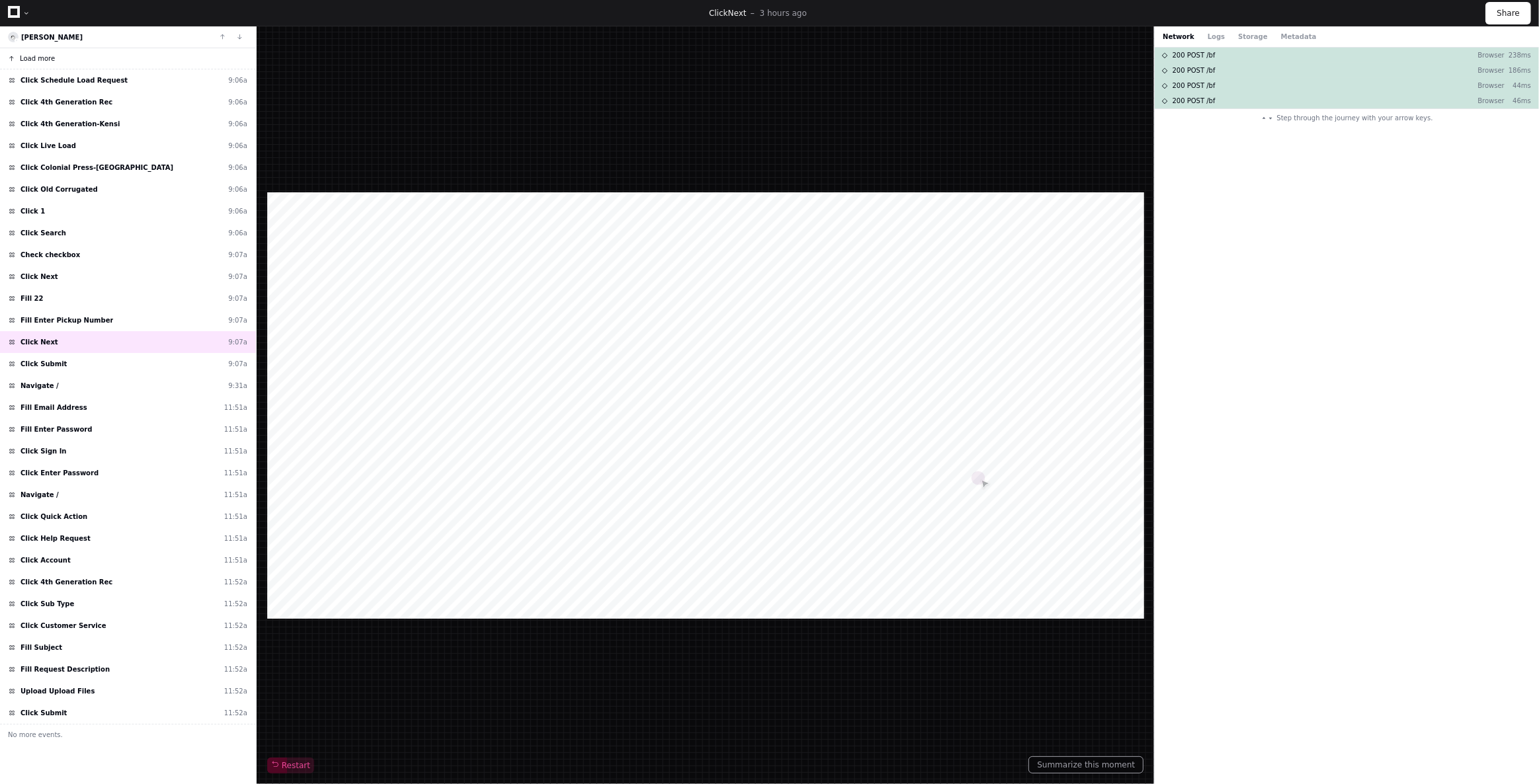
click at [25, 59] on span "Load more" at bounding box center [37, 58] width 35 height 10
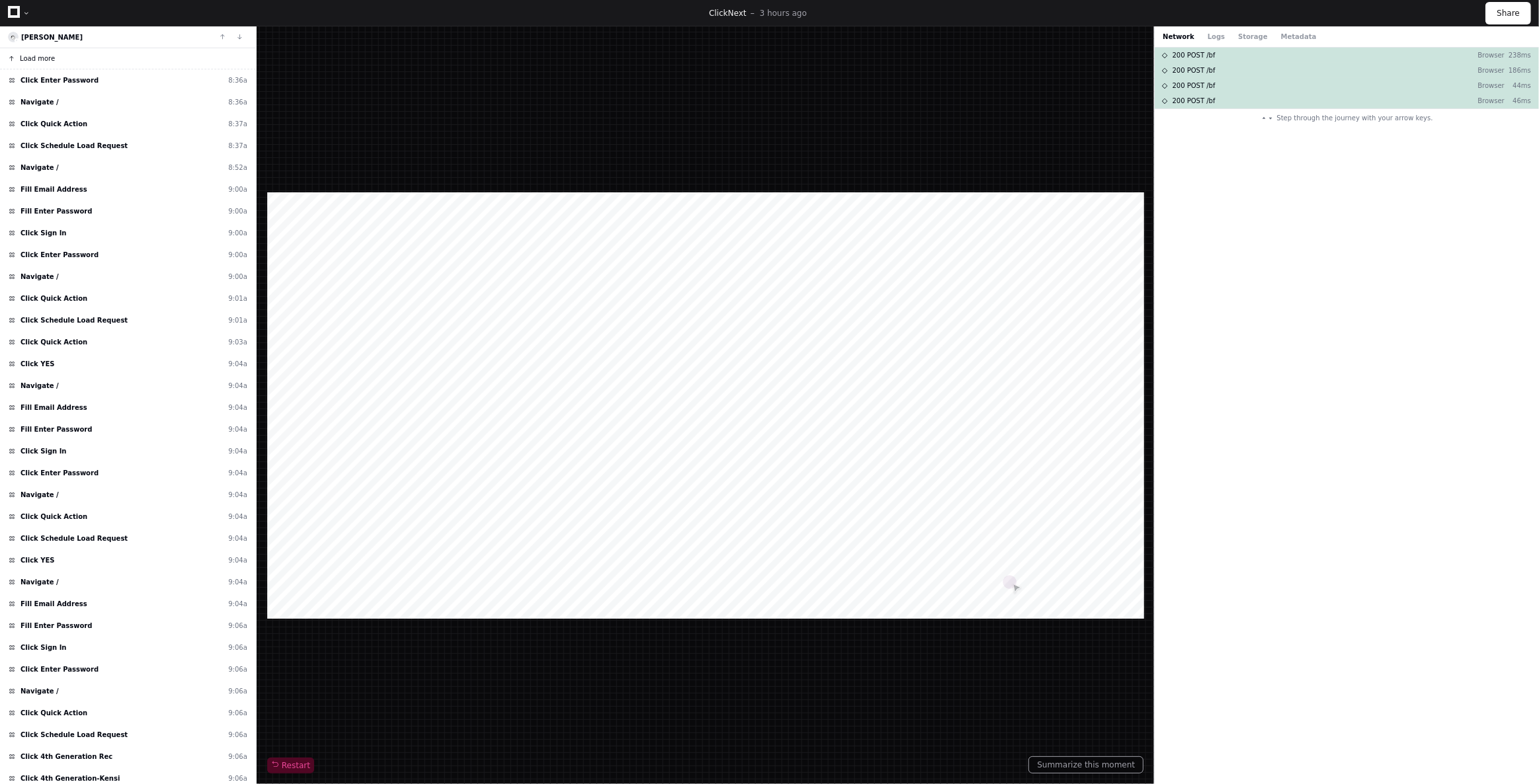
click at [32, 53] on span "Load more" at bounding box center [37, 58] width 35 height 10
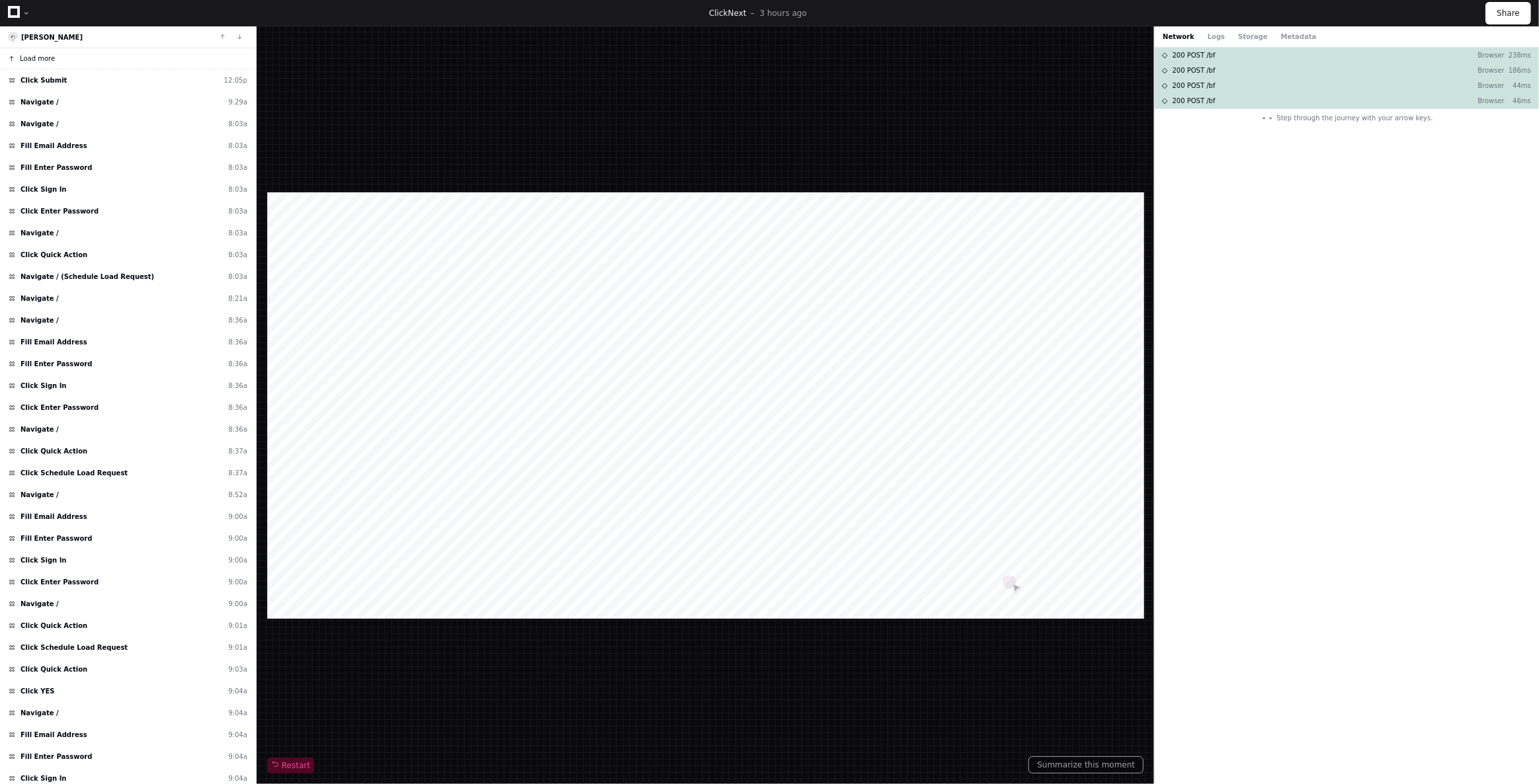
click at [43, 56] on span "Load more" at bounding box center [37, 58] width 35 height 10
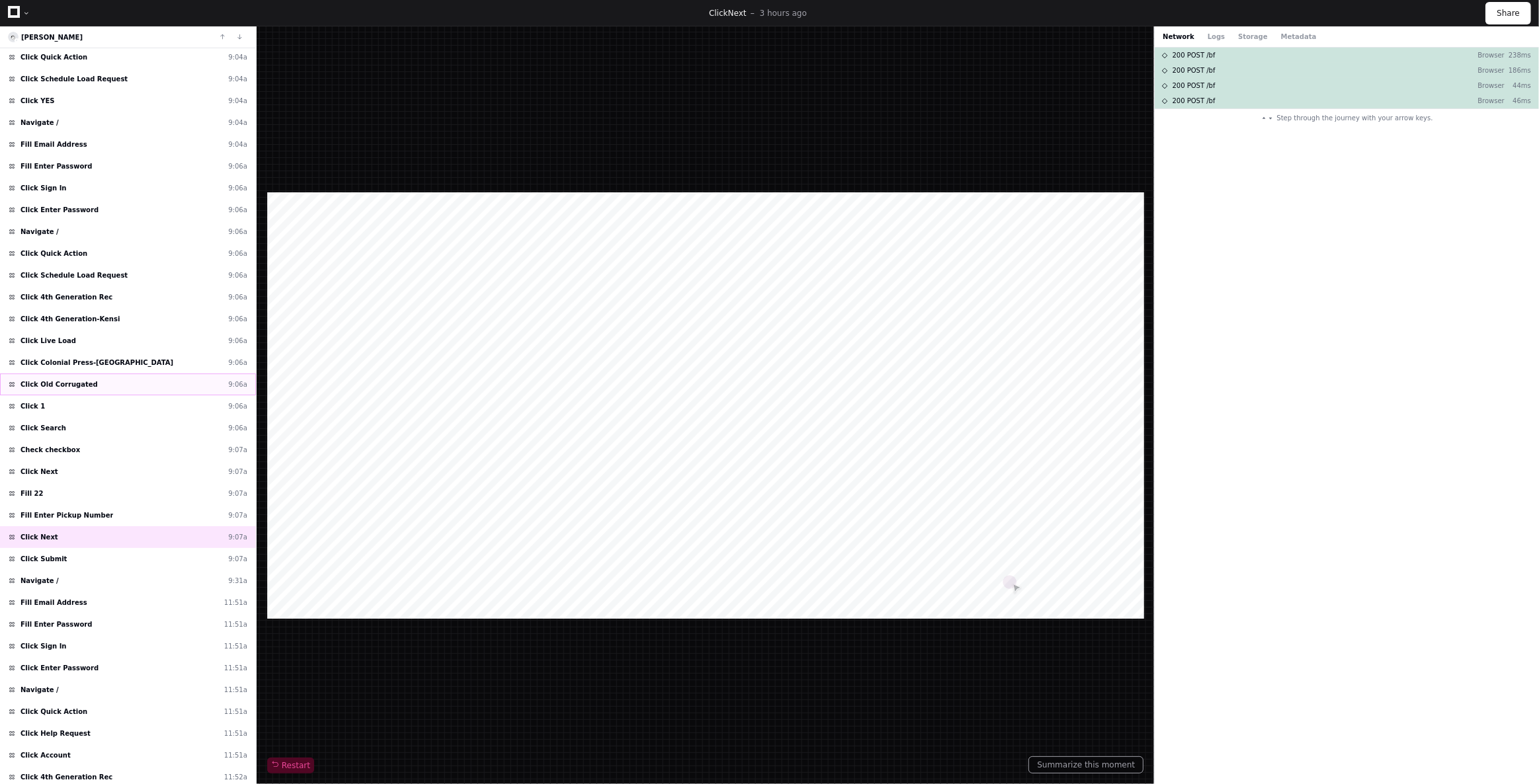
scroll to position [1257, 0]
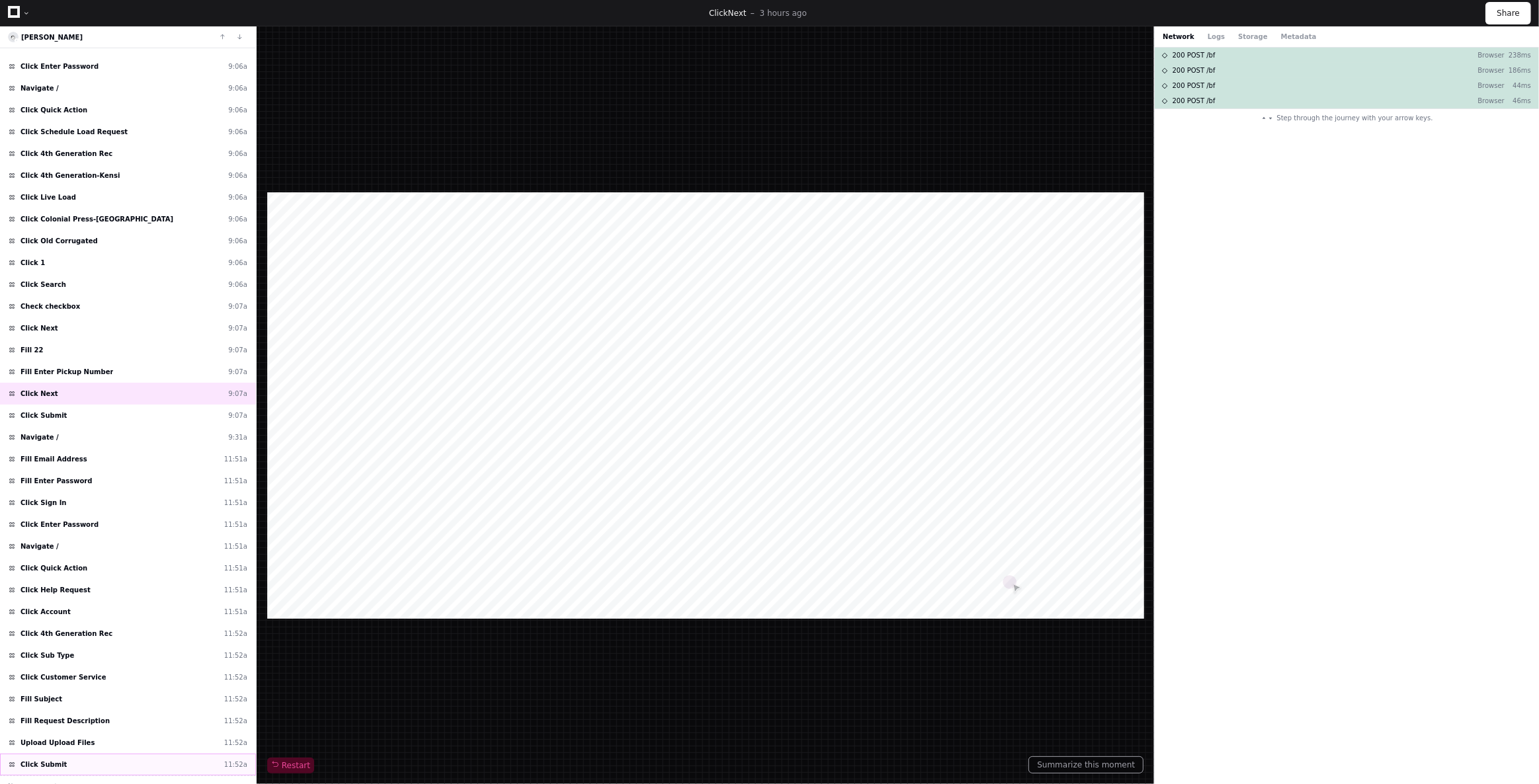
click at [91, 753] on div "Click Submit 11:52a" at bounding box center [128, 764] width 256 height 22
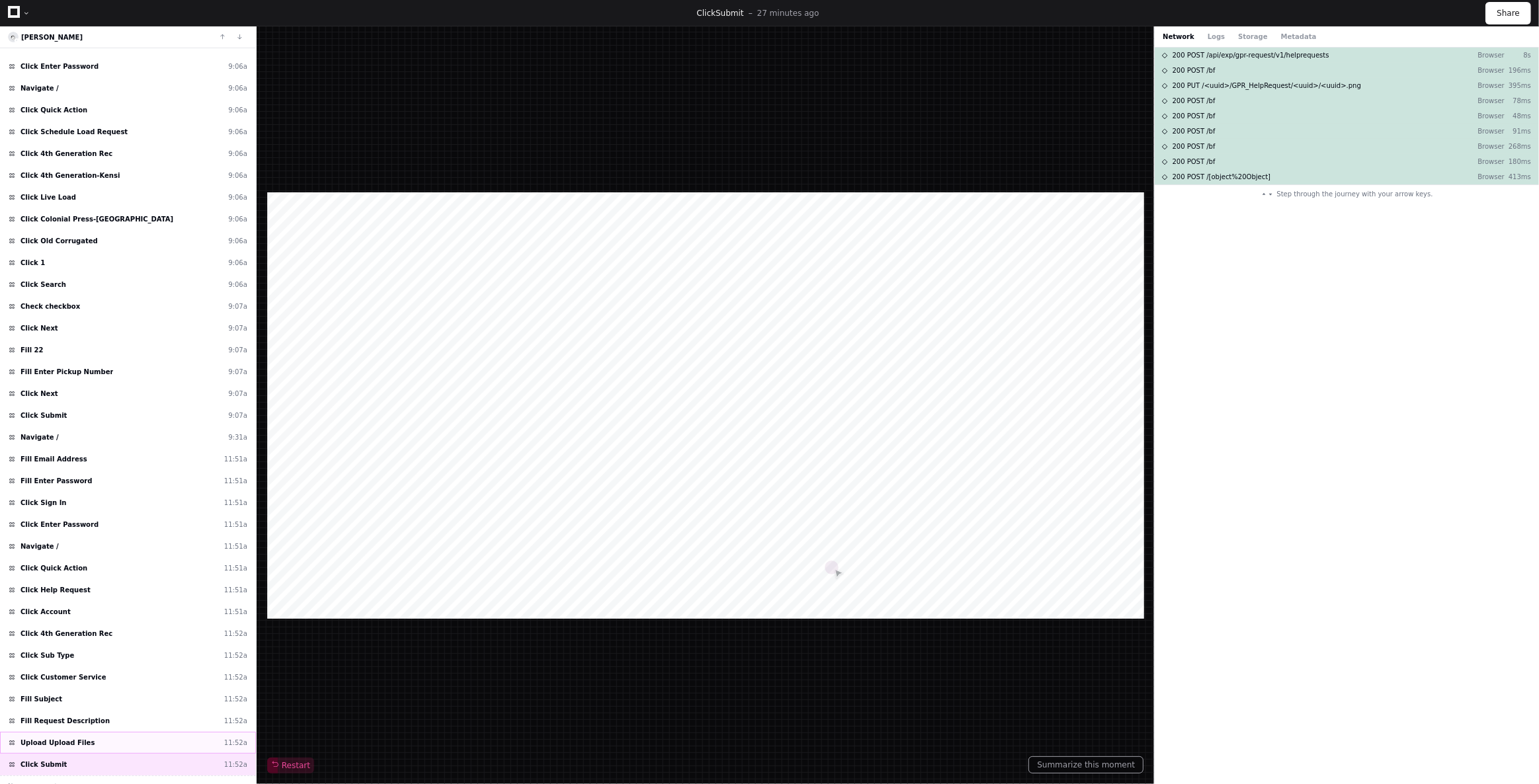
click at [95, 732] on div "Upload Upload Files 11:52a" at bounding box center [128, 743] width 256 height 22
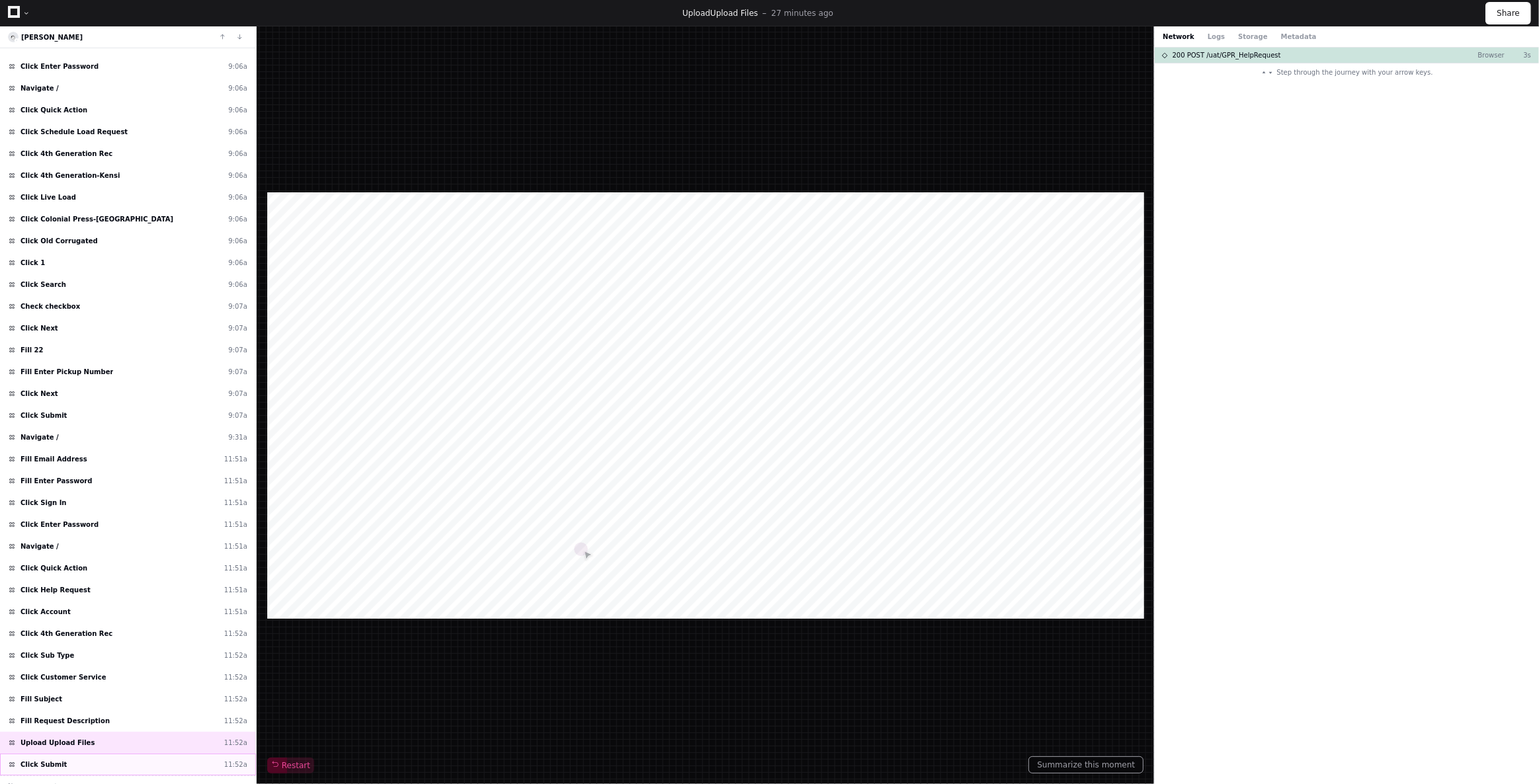
click at [95, 753] on div "Click Submit 11:52a" at bounding box center [128, 764] width 256 height 22
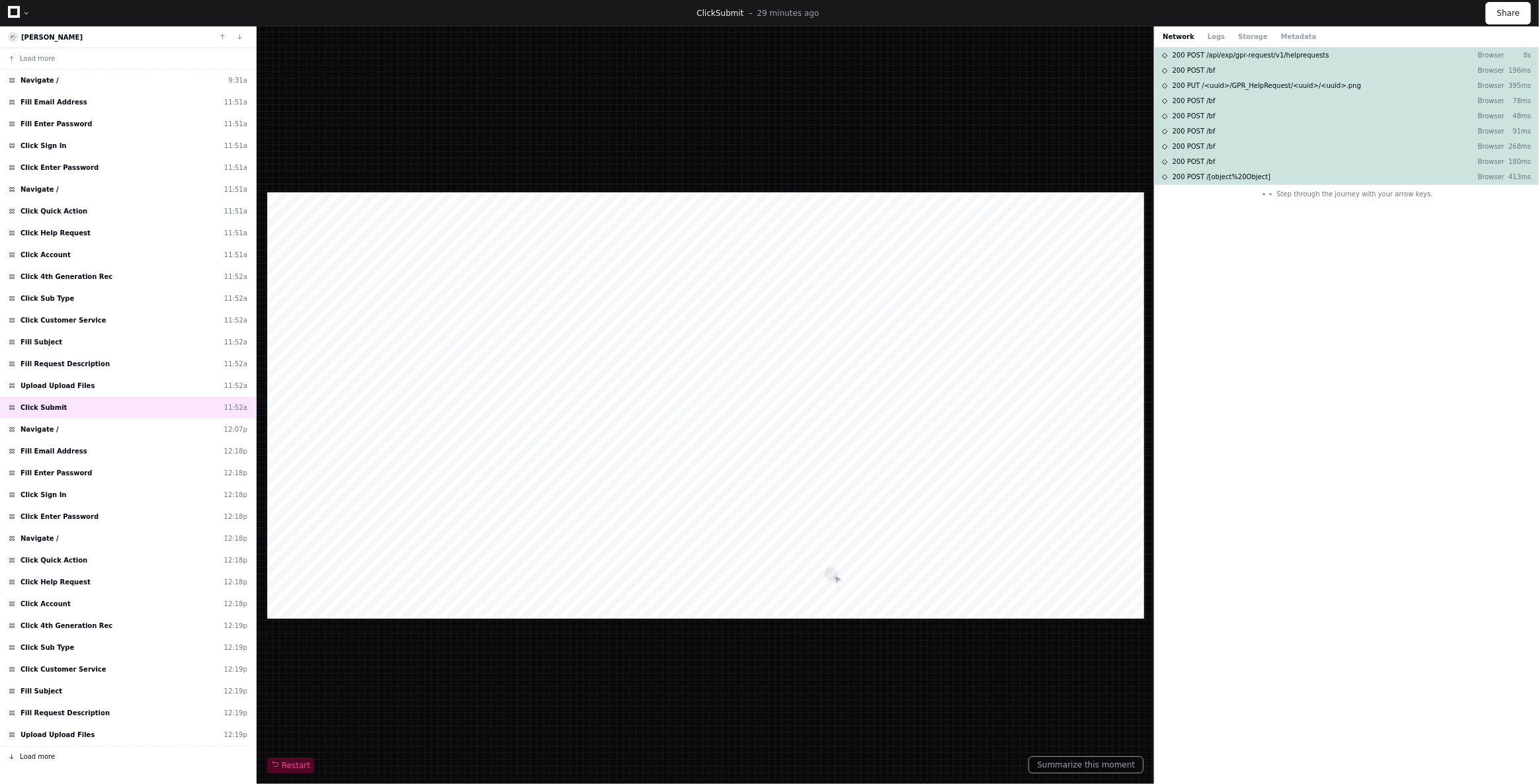
click at [39, 751] on span "Load more" at bounding box center [37, 756] width 35 height 10
click at [63, 731] on span "Upload Upload Files" at bounding box center [57, 735] width 74 height 10
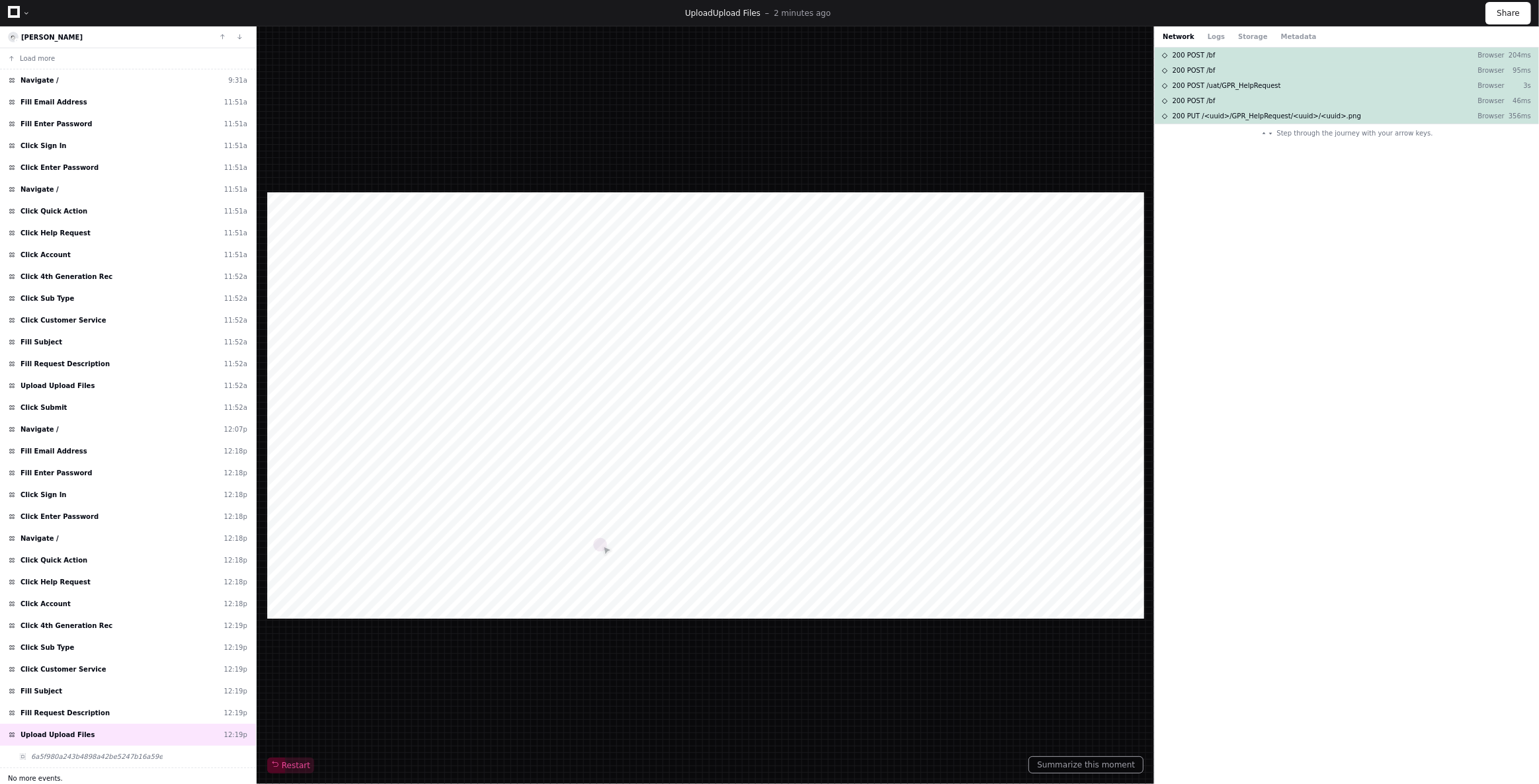
click at [45, 773] on span "No more events." at bounding box center [35, 778] width 55 height 10
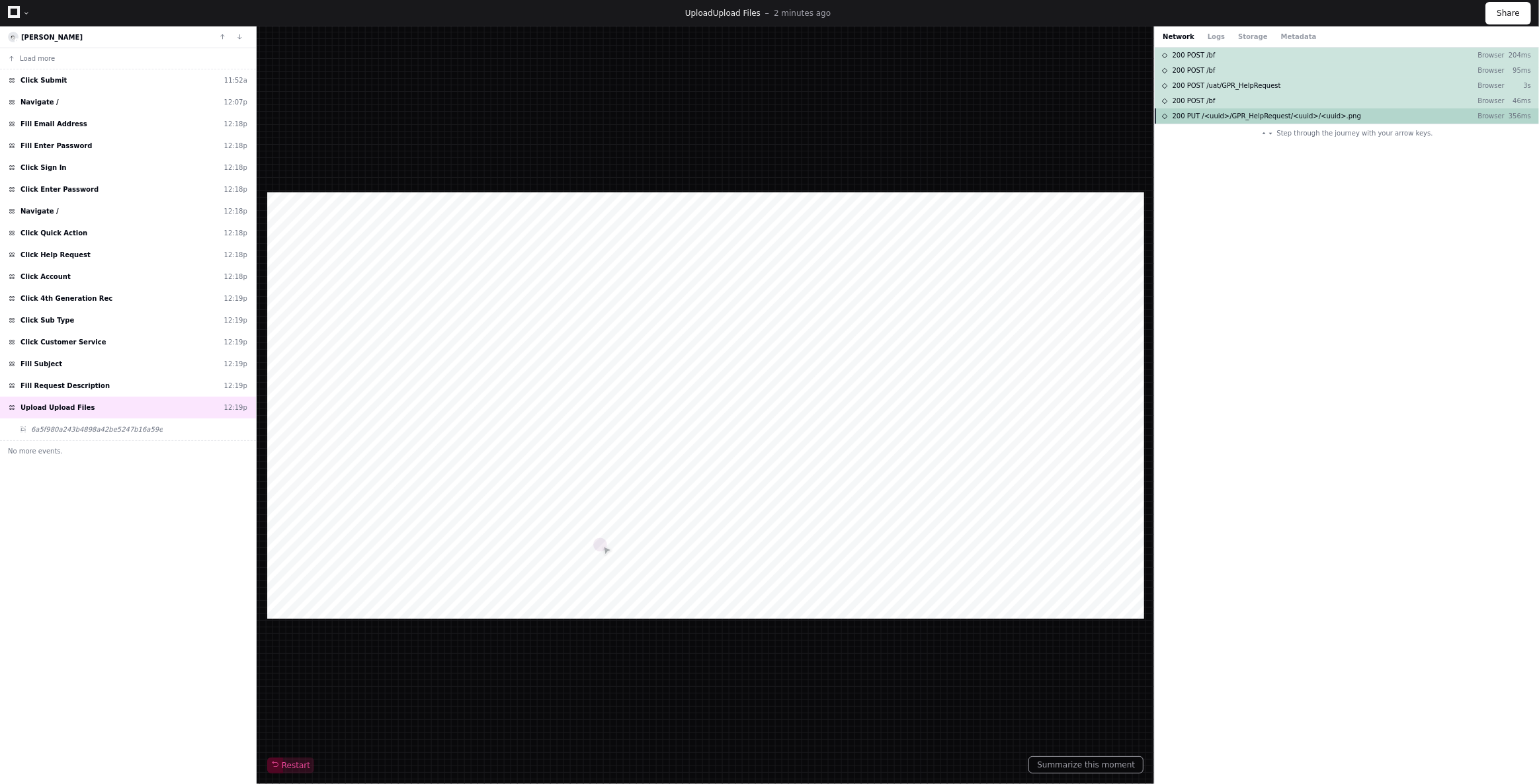
click at [1227, 119] on span "200 PUT /<uuid>/GPR_HelpRequest/<uuid>/<uuid>.png" at bounding box center [1267, 116] width 188 height 10
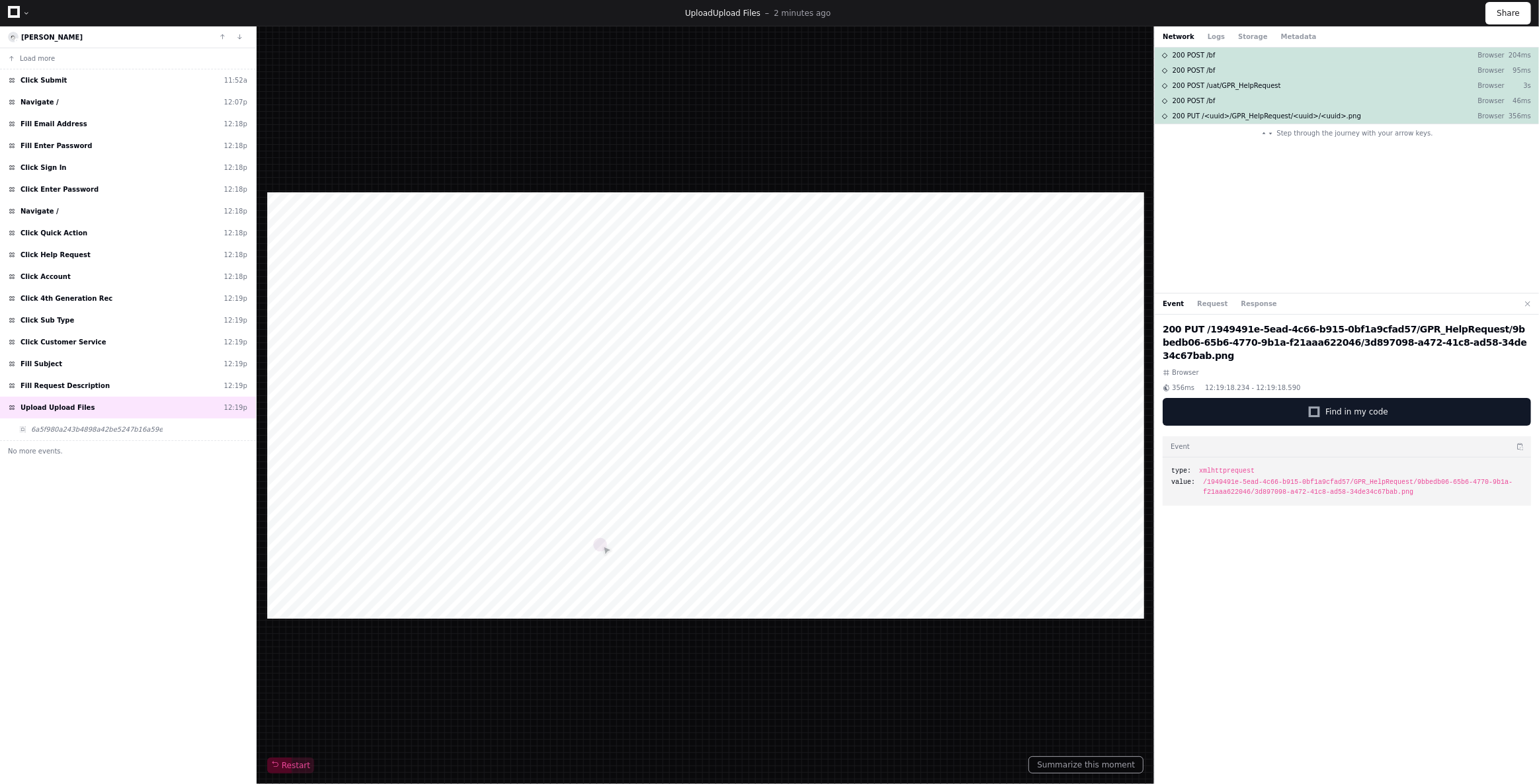
click at [1190, 297] on div "Event Request Response" at bounding box center [1347, 304] width 384 height 21
click at [1204, 301] on button "Request" at bounding box center [1213, 303] width 31 height 10
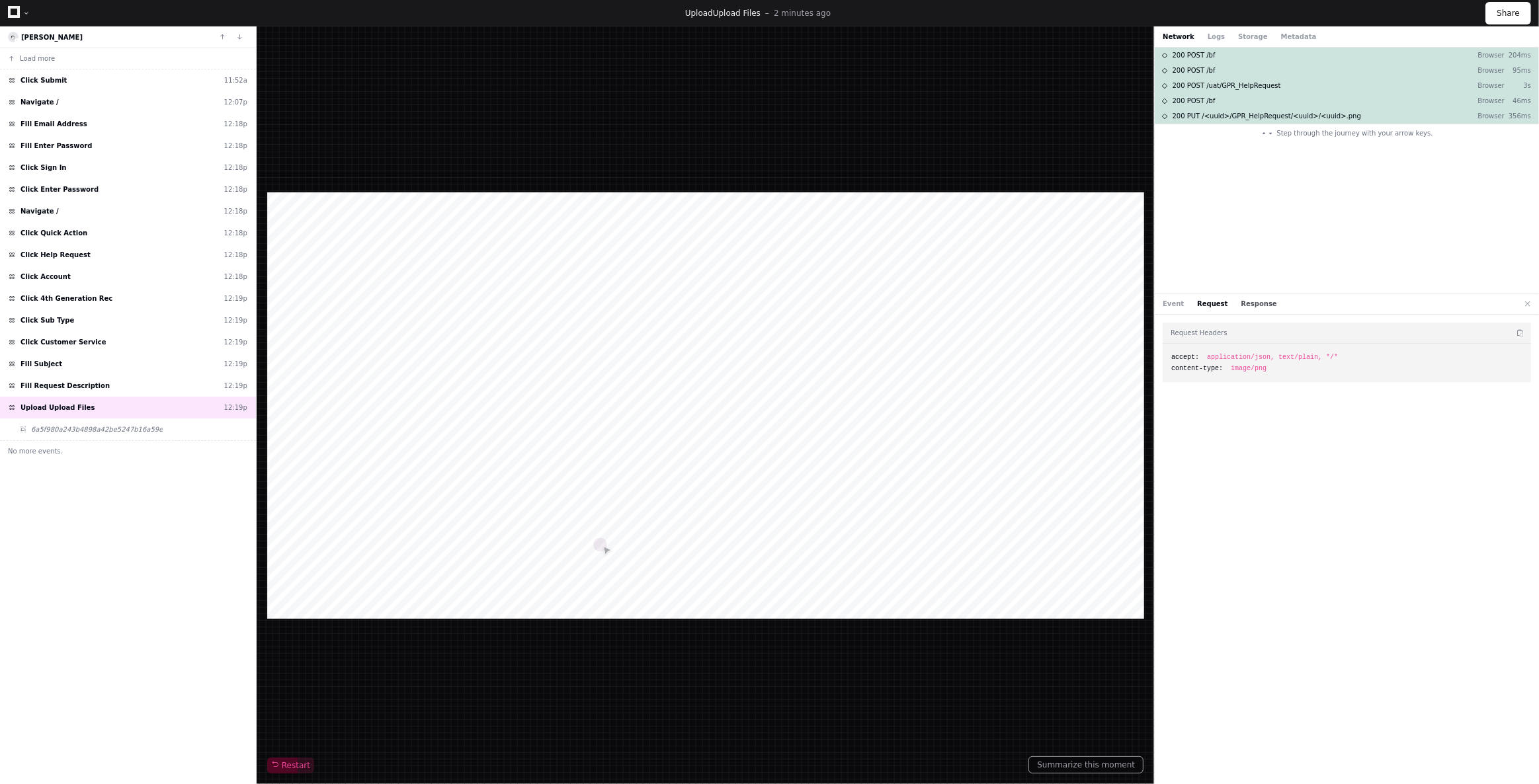
click at [1241, 303] on button "Response" at bounding box center [1259, 303] width 36 height 10
click at [1203, 303] on button "Request" at bounding box center [1213, 303] width 31 height 10
